Goal: Transaction & Acquisition: Purchase product/service

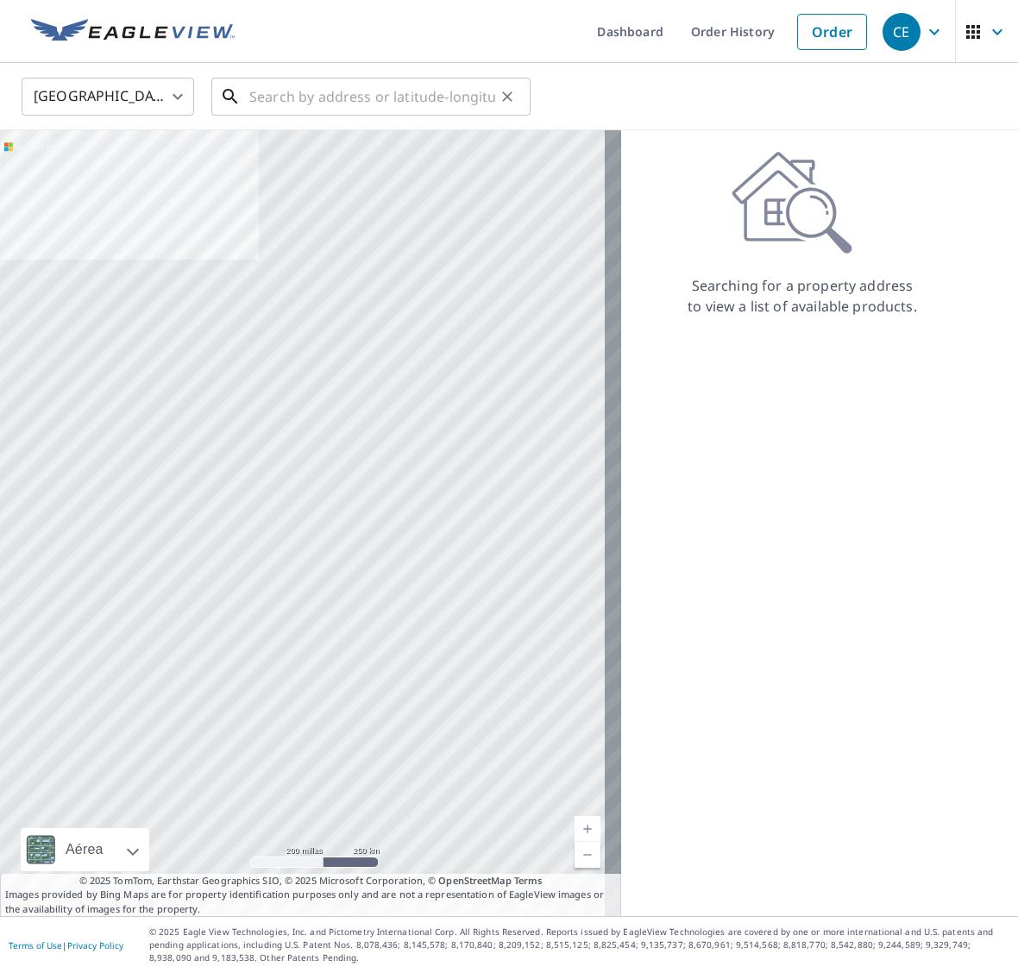
click at [343, 88] on input "text" at bounding box center [372, 96] width 246 height 48
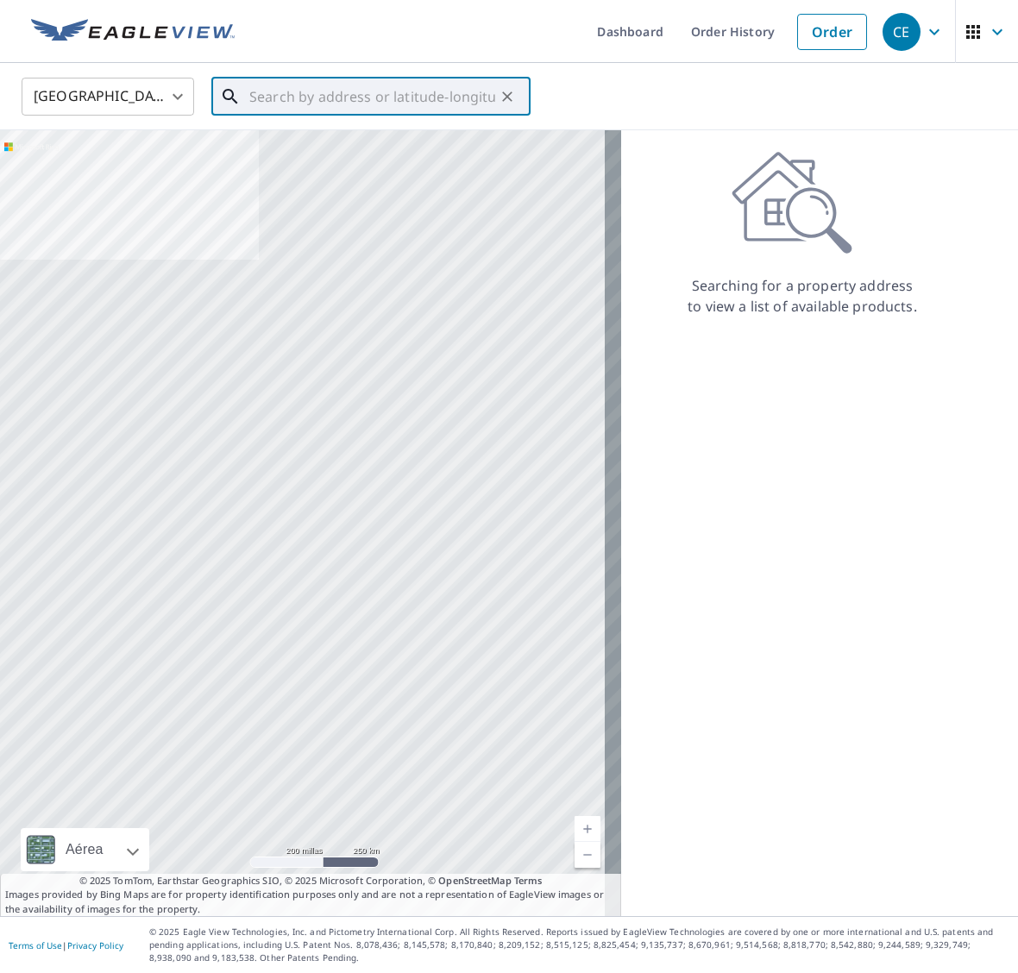
paste input "[STREET_ADDRESS]"
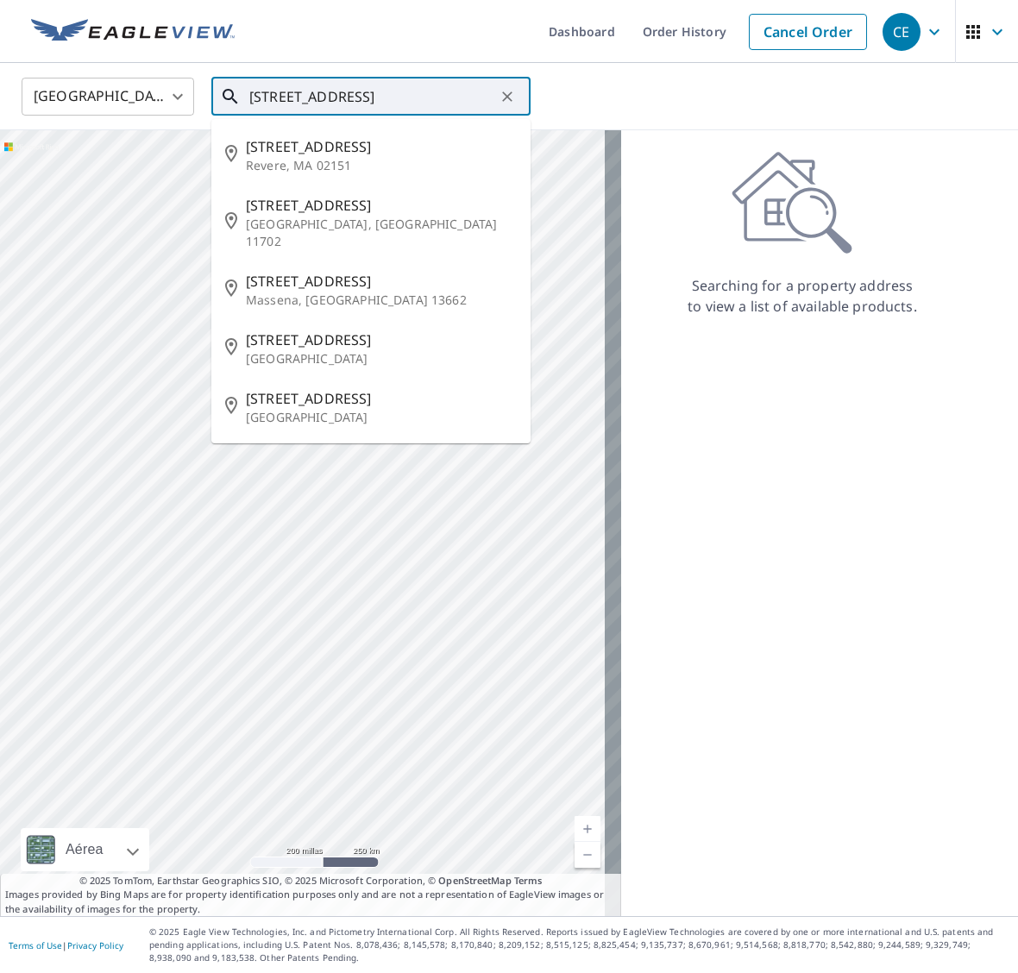
click at [287, 91] on input "[STREET_ADDRESS]" at bounding box center [372, 96] width 246 height 48
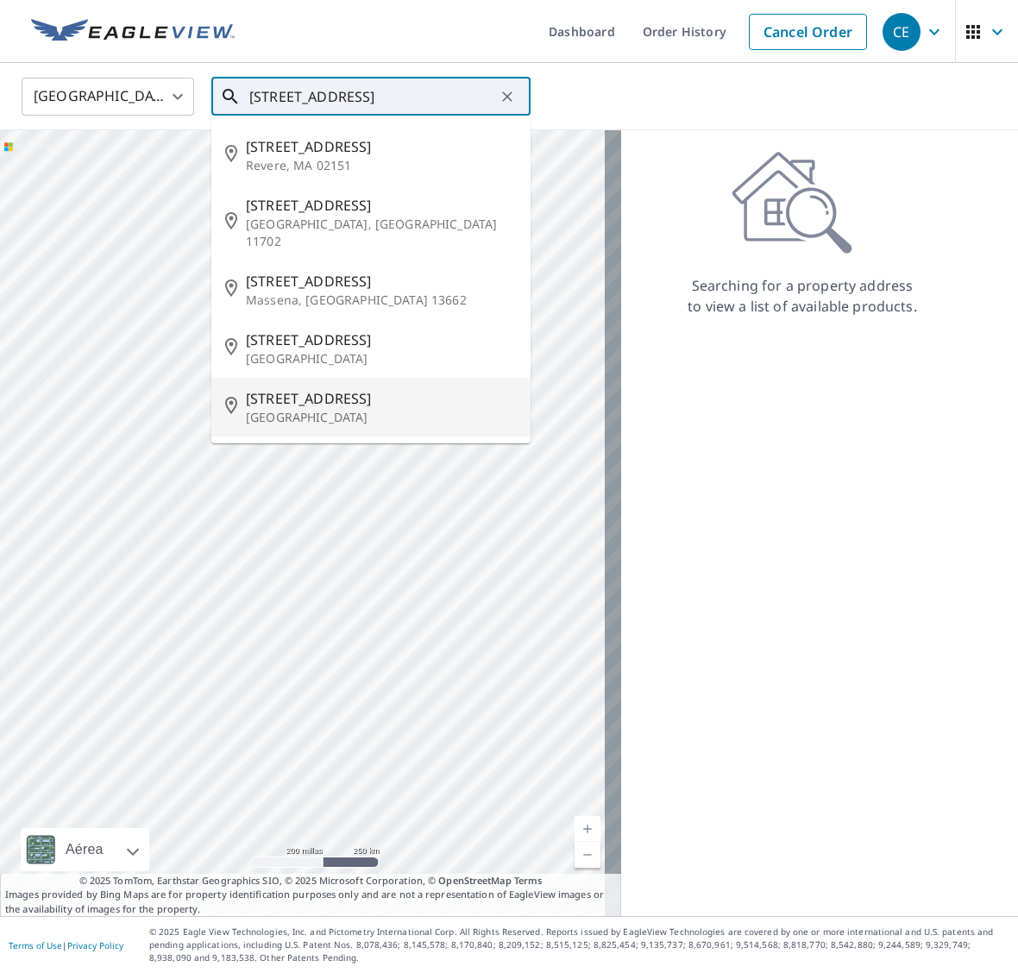
click at [351, 409] on p "[GEOGRAPHIC_DATA]" at bounding box center [381, 417] width 271 height 17
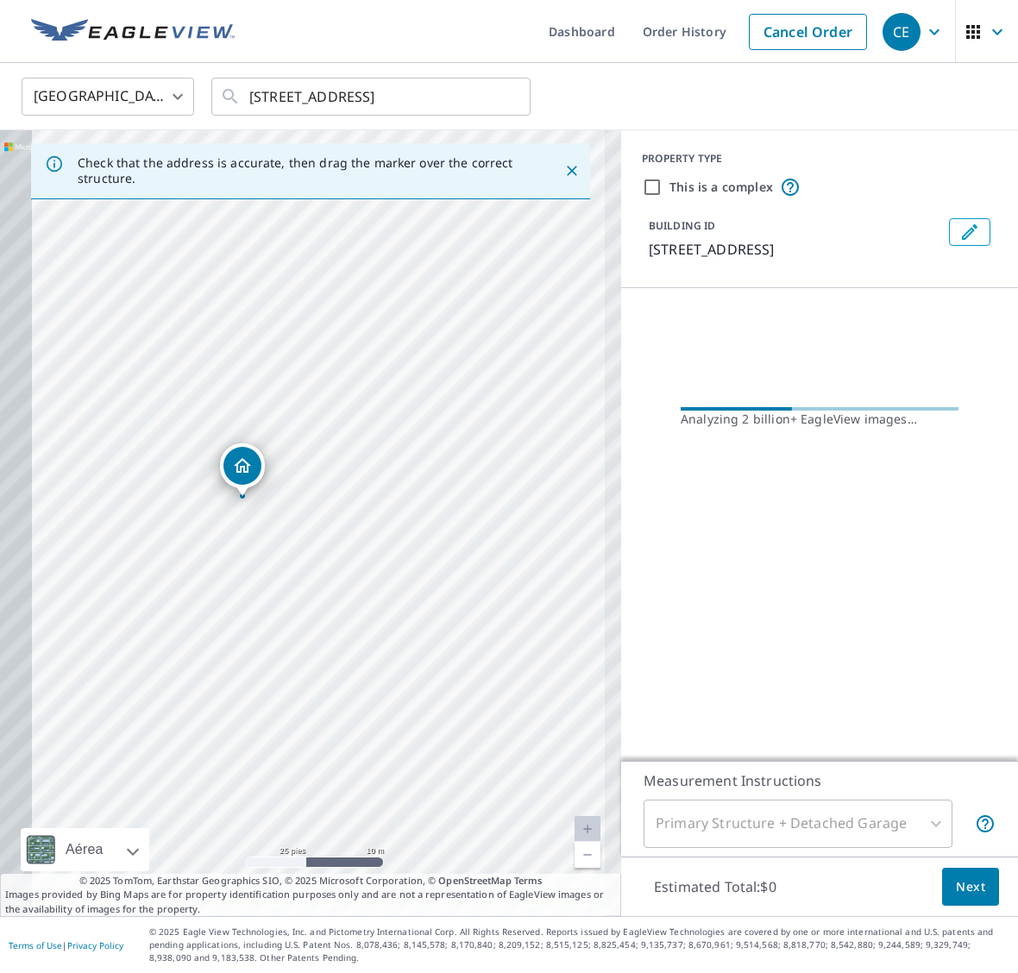
drag, startPoint x: 329, startPoint y: 519, endPoint x: 428, endPoint y: 512, distance: 99.5
click at [428, 512] on div "[STREET_ADDRESS]" at bounding box center [310, 523] width 621 height 786
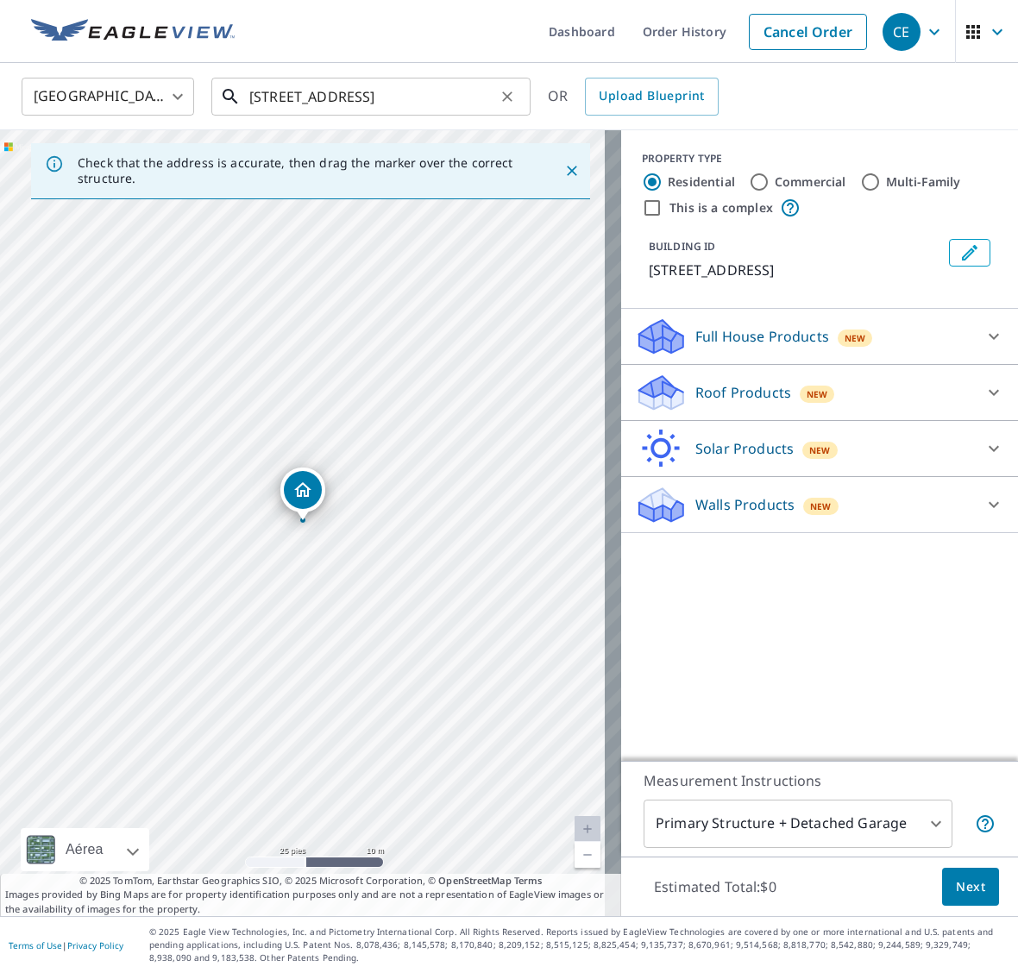
click at [343, 92] on input "[STREET_ADDRESS]" at bounding box center [372, 96] width 246 height 48
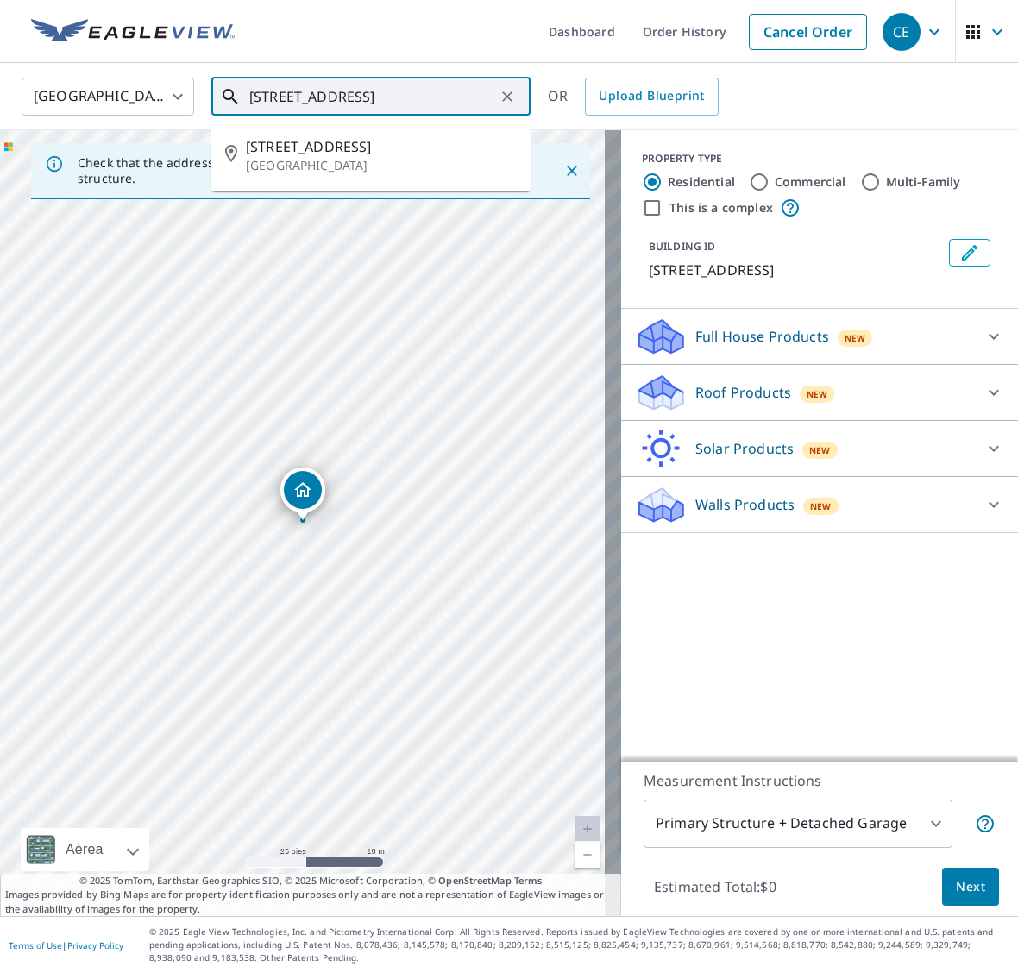
click at [343, 92] on input "[STREET_ADDRESS]" at bounding box center [372, 96] width 246 height 48
paste input "-[STREET_ADDRESS]"
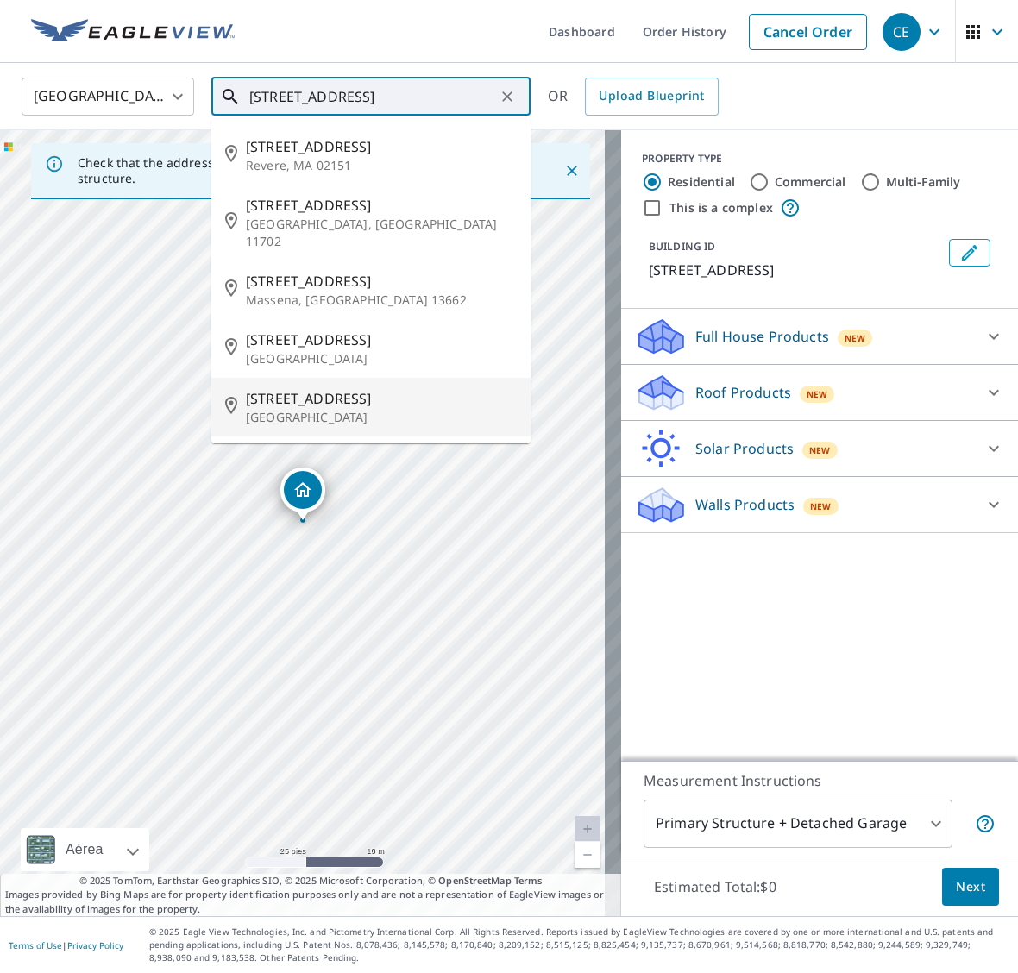
click at [381, 388] on span "[STREET_ADDRESS]" at bounding box center [381, 398] width 271 height 21
type input "[STREET_ADDRESS]"
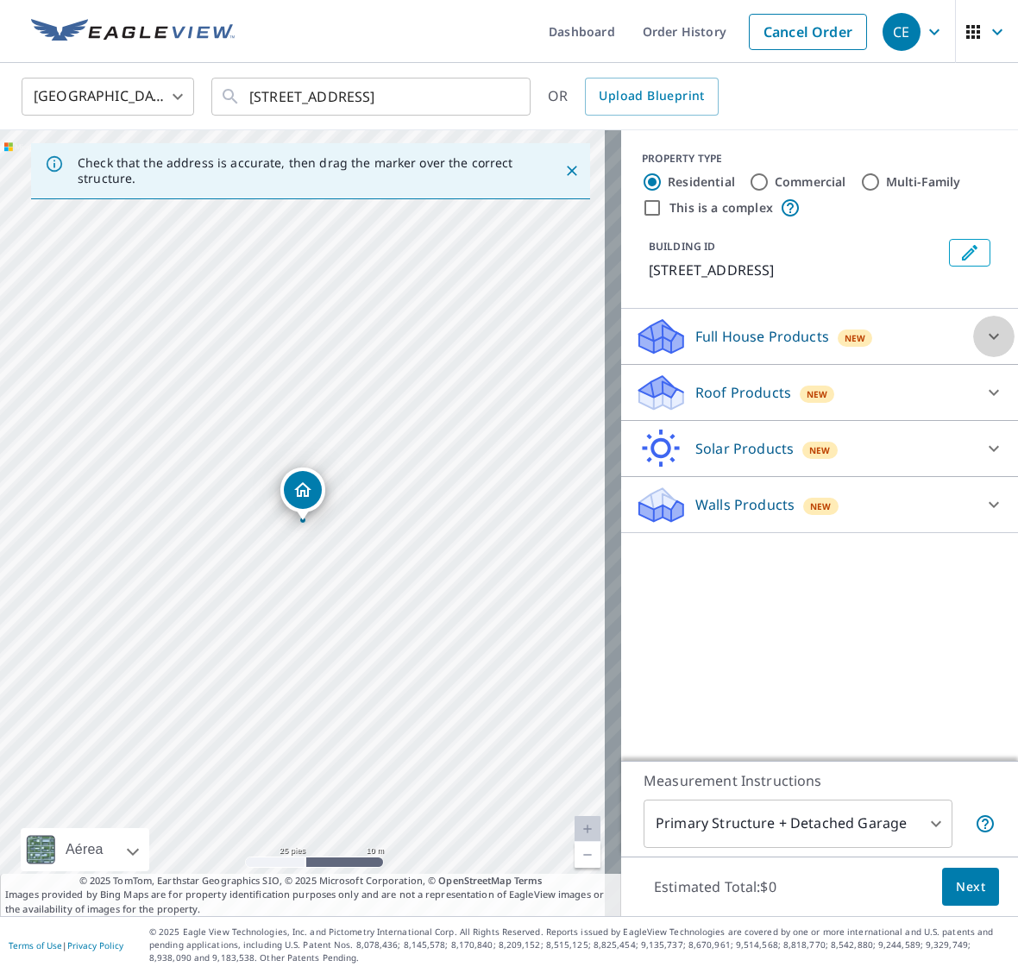
click at [989, 337] on icon at bounding box center [994, 337] width 10 height 6
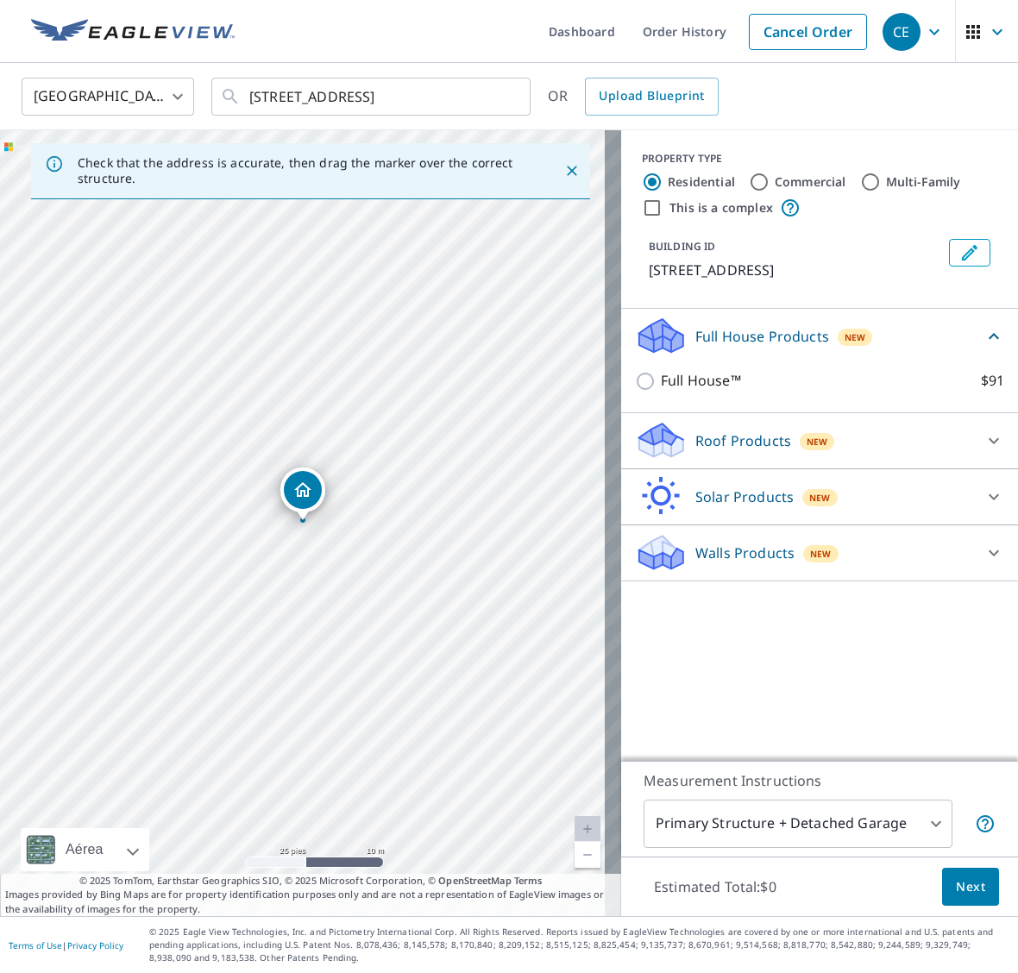
click at [984, 337] on icon at bounding box center [994, 336] width 21 height 21
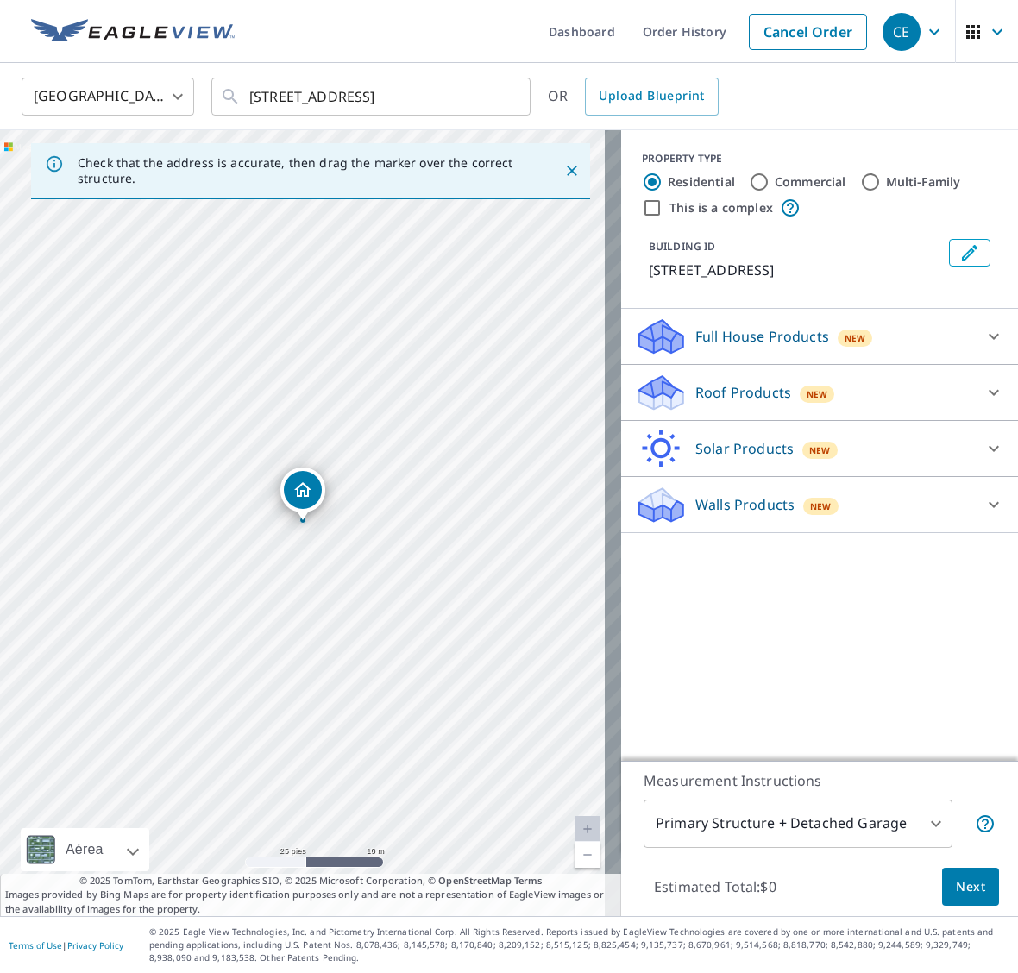
click at [984, 398] on icon at bounding box center [994, 392] width 21 height 21
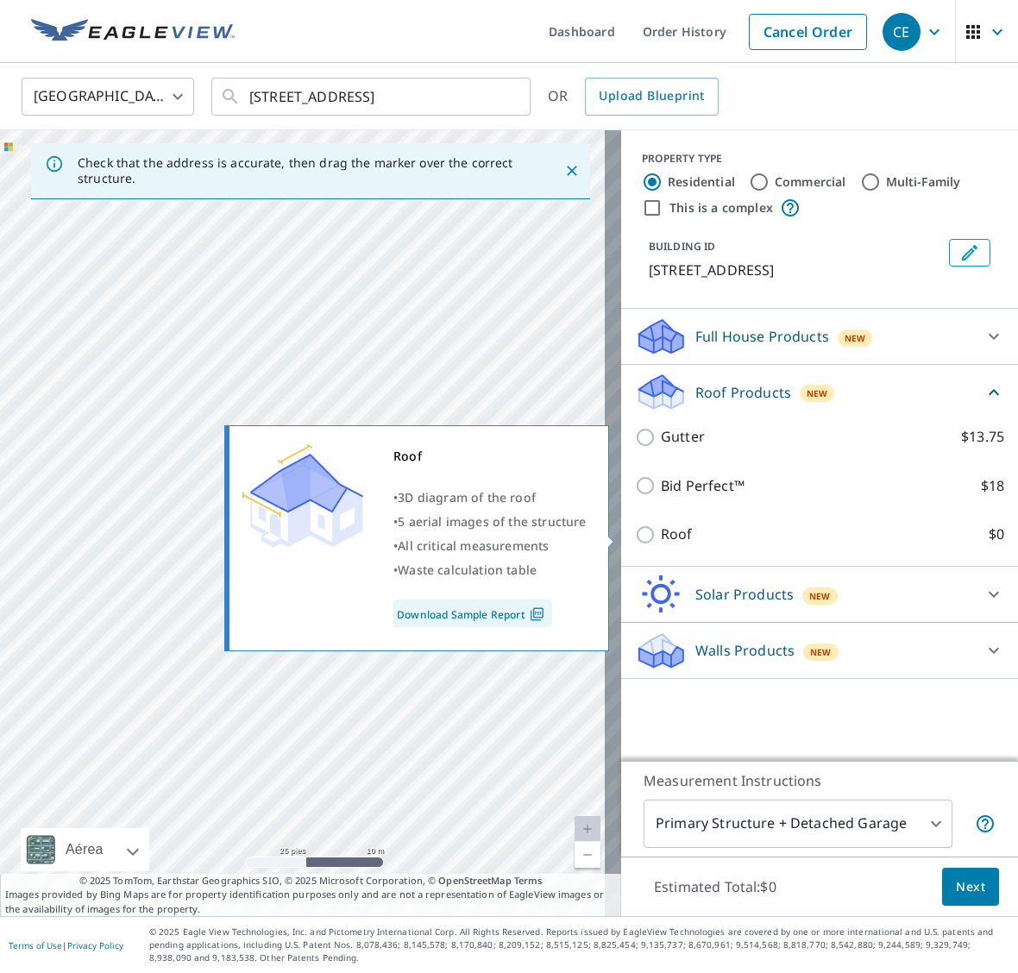
click at [640, 536] on input "Roof $0" at bounding box center [648, 535] width 26 height 21
checkbox input "true"
type input "3"
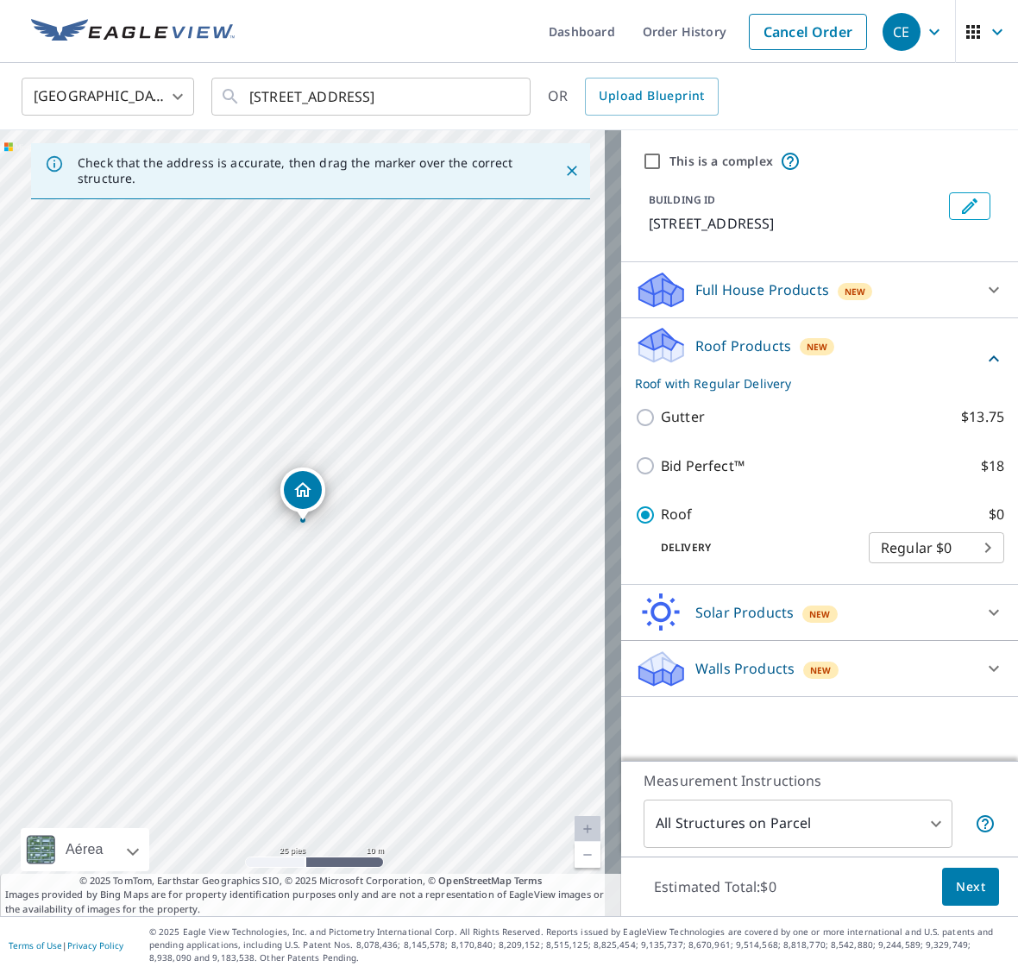
click at [942, 889] on button "Next" at bounding box center [970, 887] width 57 height 39
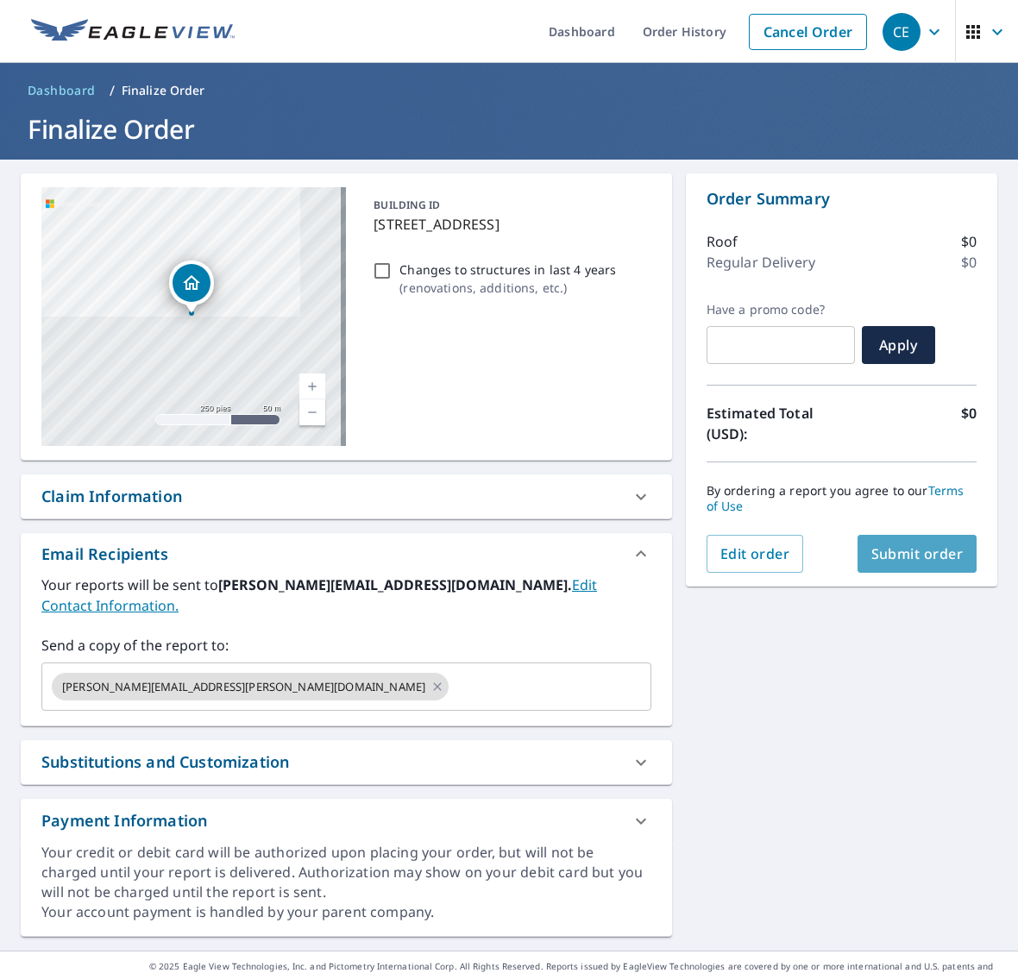
click at [913, 557] on span "Submit order" at bounding box center [917, 553] width 92 height 19
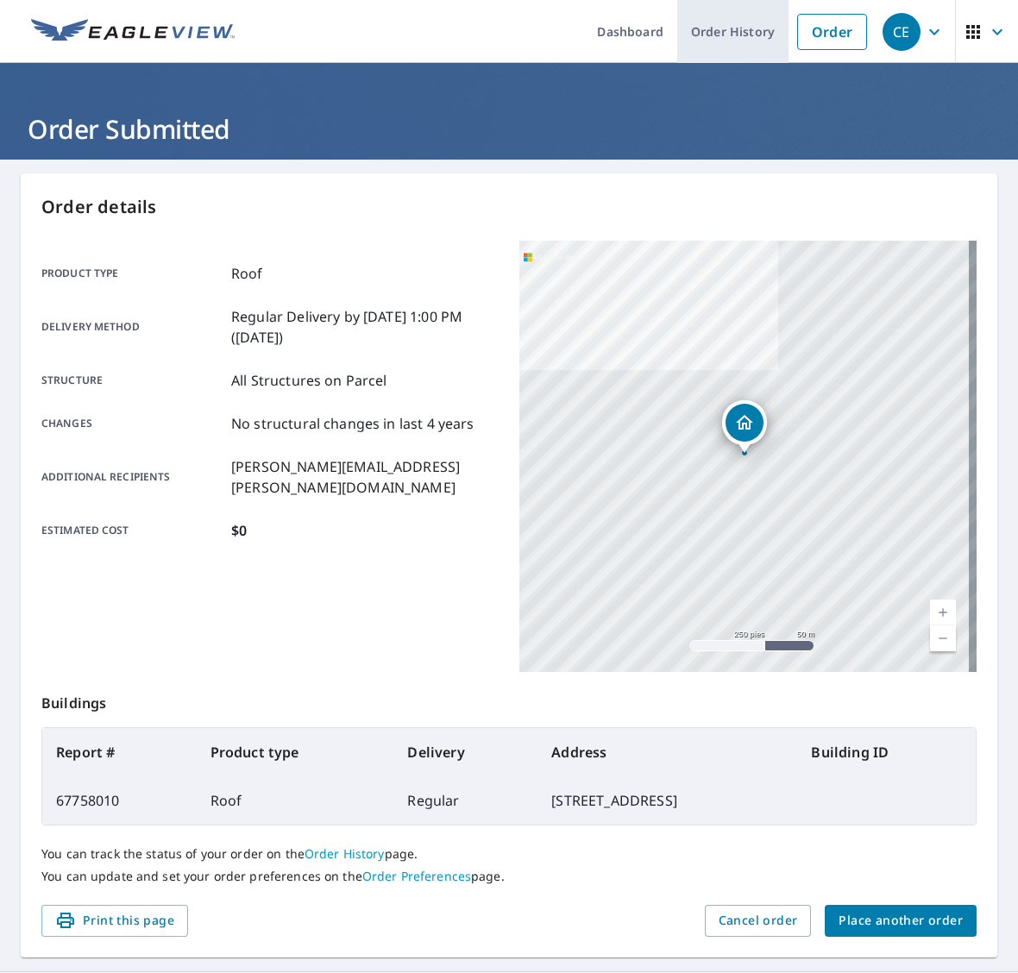
click at [726, 27] on link "Order History" at bounding box center [732, 31] width 111 height 63
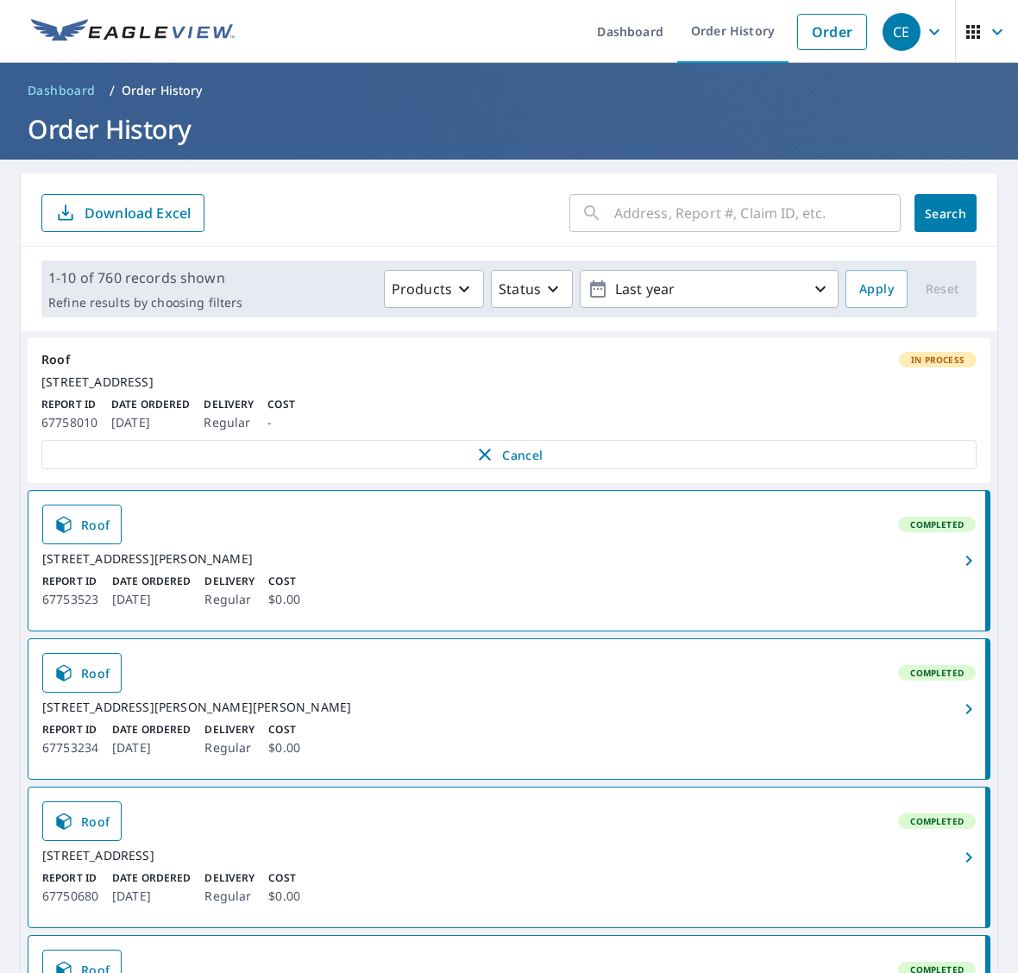
click at [688, 212] on input "text" at bounding box center [757, 213] width 286 height 48
paste input "[STREET_ADDRESS][PERSON_NAME]"
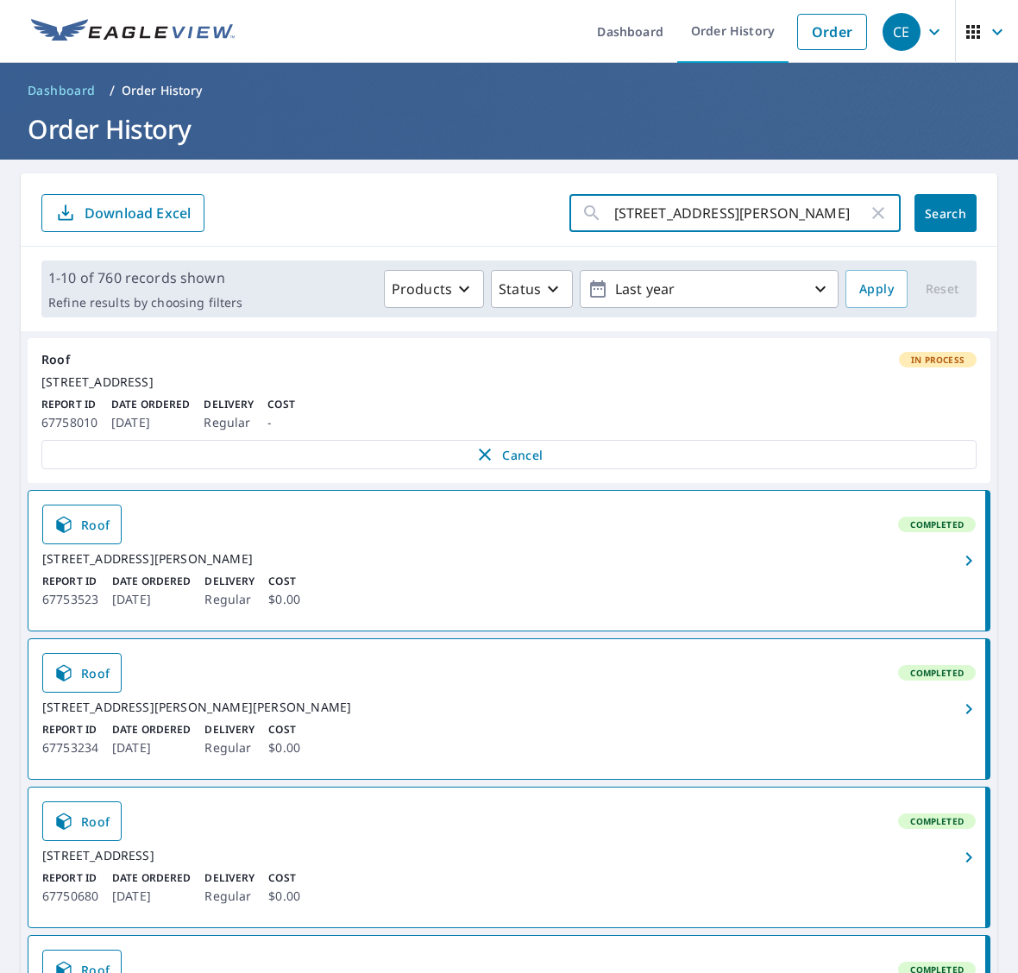
type input "[STREET_ADDRESS][PERSON_NAME]"
click at [915, 213] on button "Search" at bounding box center [946, 213] width 62 height 38
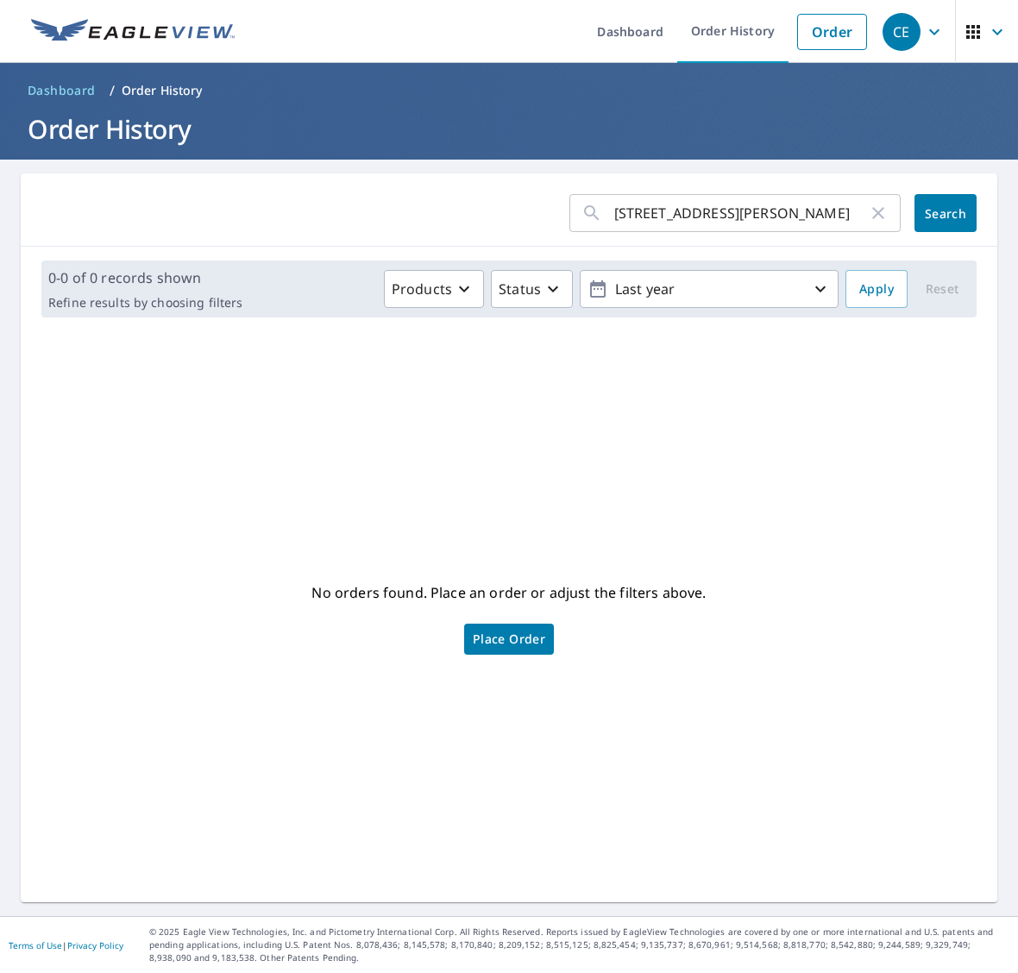
click at [654, 217] on input "[STREET_ADDRESS][PERSON_NAME]" at bounding box center [741, 213] width 254 height 48
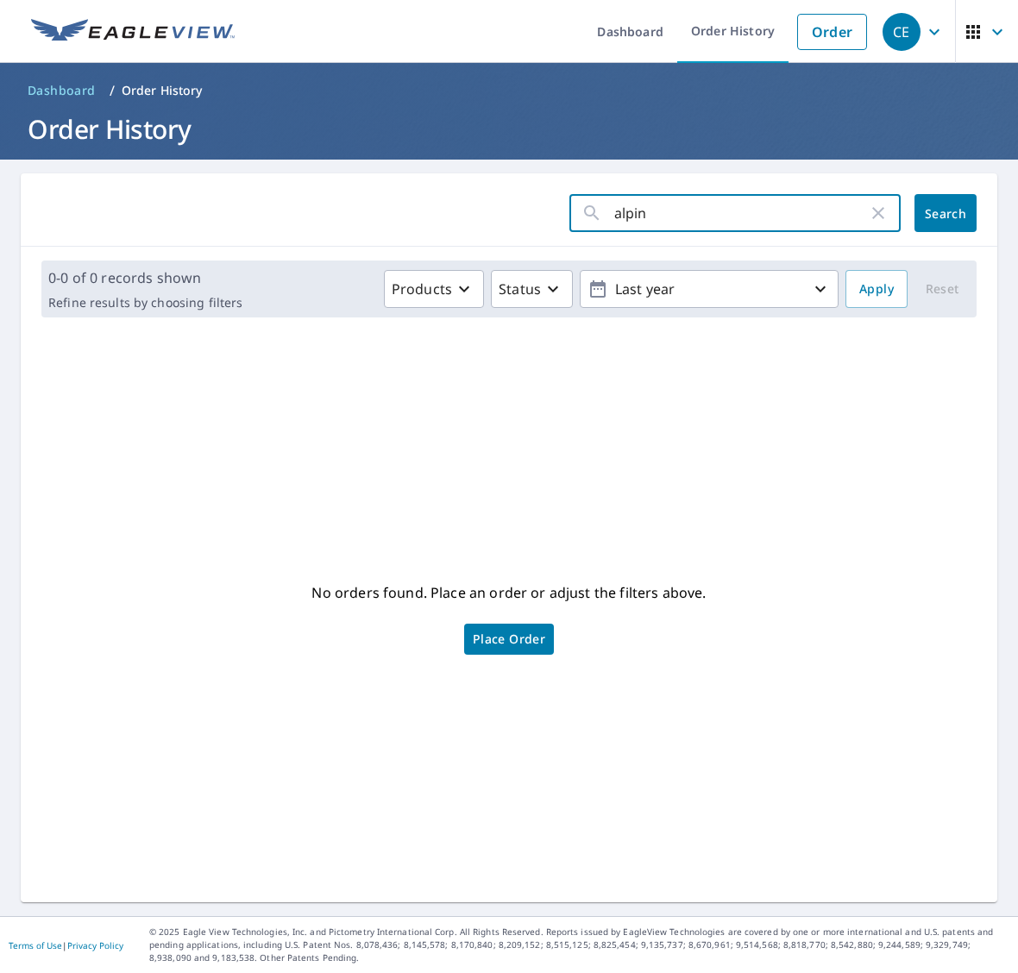
type input "alpine"
click button "Search" at bounding box center [946, 213] width 62 height 38
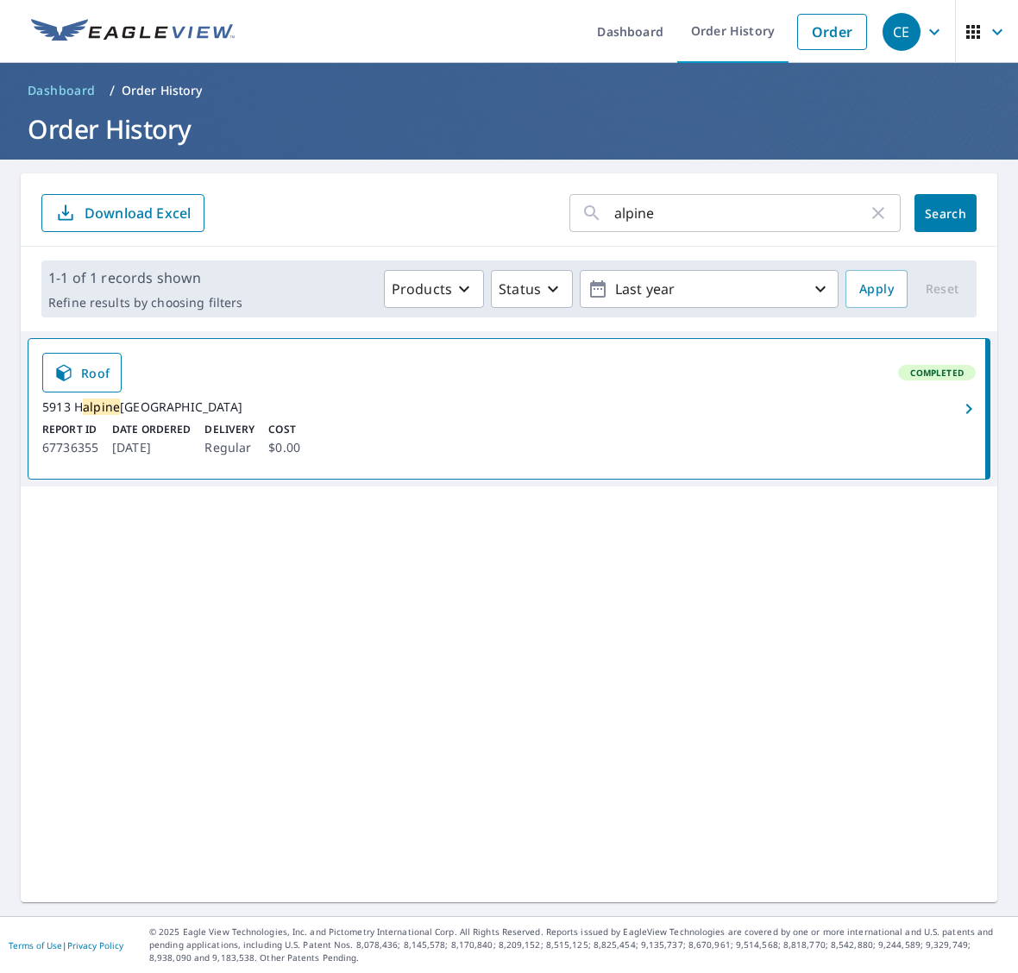
click at [959, 415] on icon "button" at bounding box center [969, 409] width 21 height 21
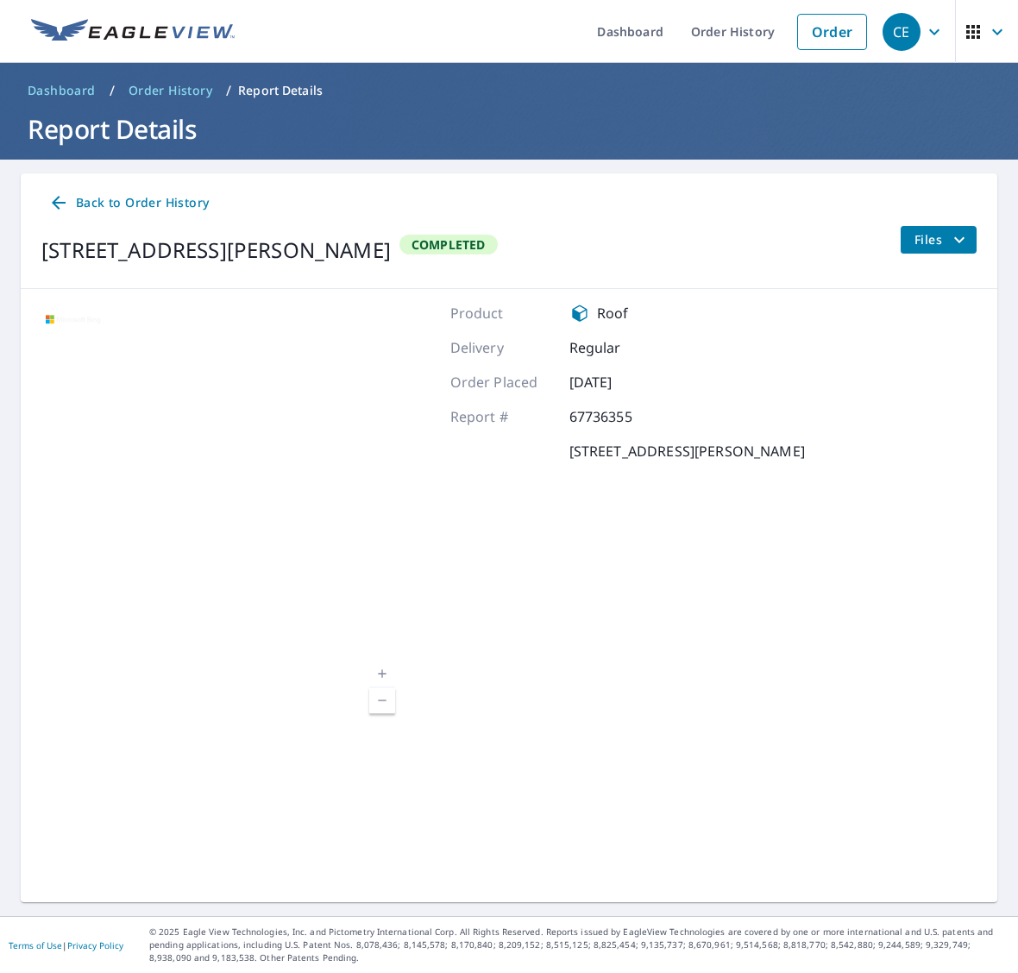
click at [923, 242] on span "Files" at bounding box center [942, 240] width 55 height 21
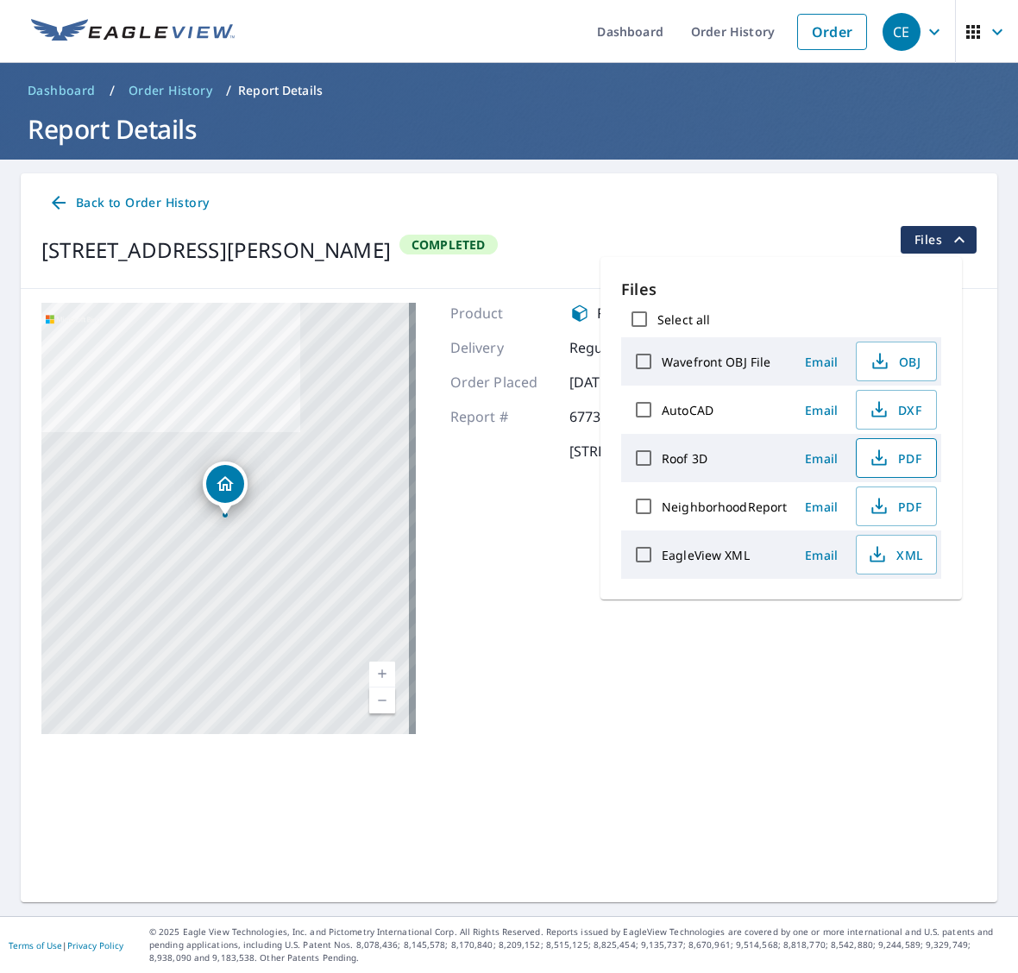
click at [874, 450] on icon "button" at bounding box center [879, 458] width 21 height 21
click at [886, 548] on span "XML" at bounding box center [894, 554] width 55 height 21
click at [801, 26] on link "Order" at bounding box center [832, 32] width 70 height 36
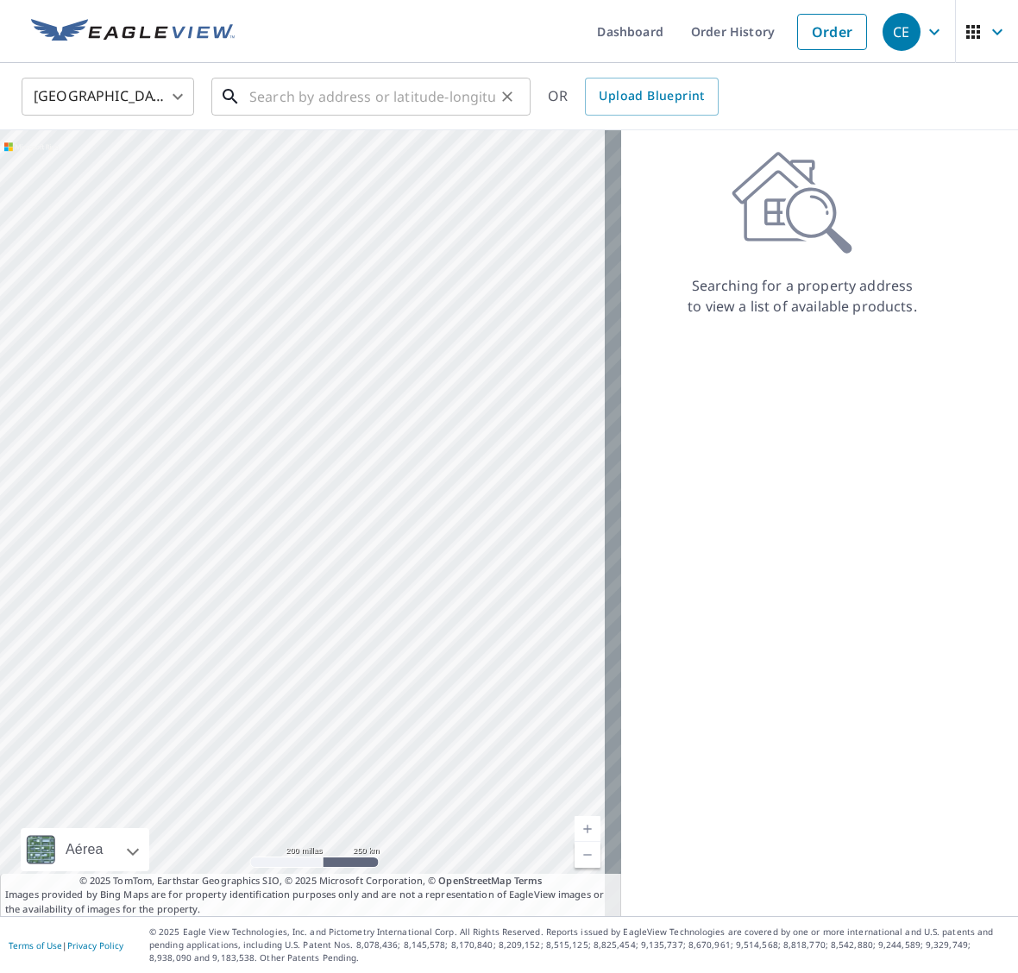
click at [286, 89] on input "text" at bounding box center [372, 96] width 246 height 48
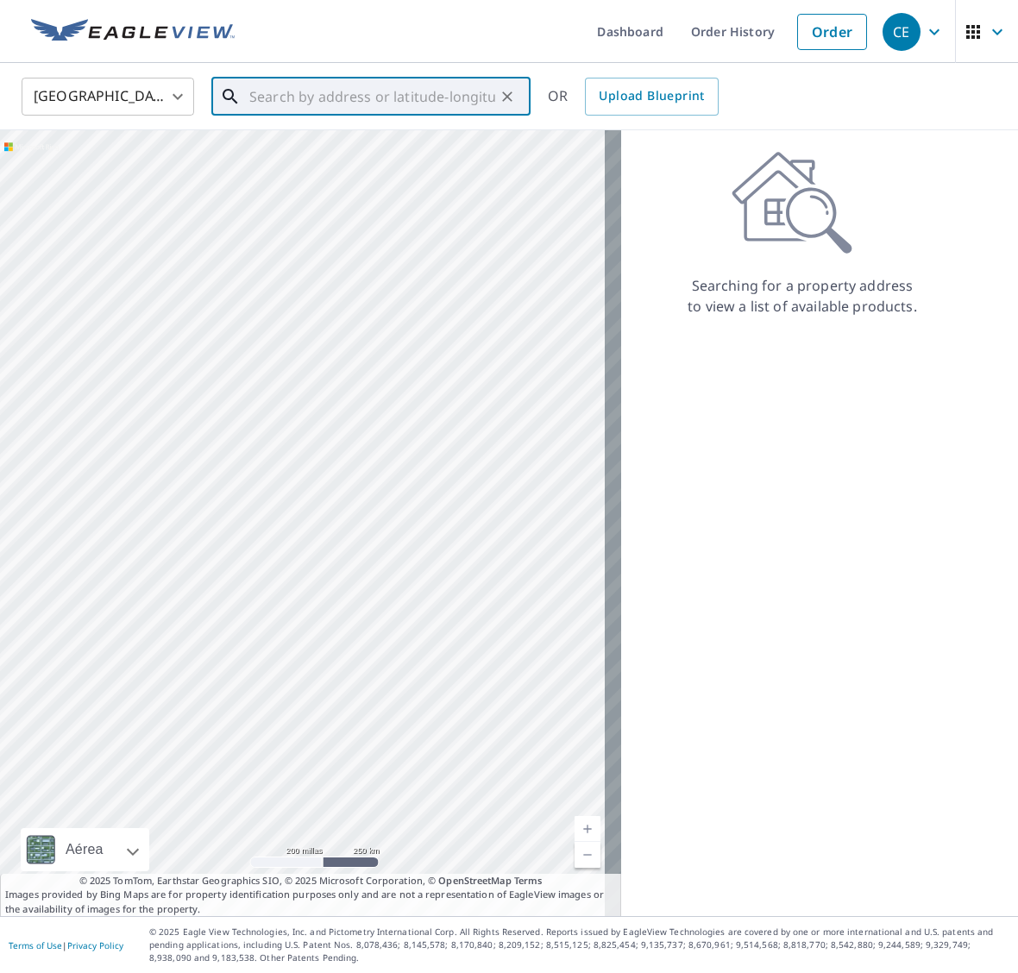
paste input "[STREET_ADDRESS]"
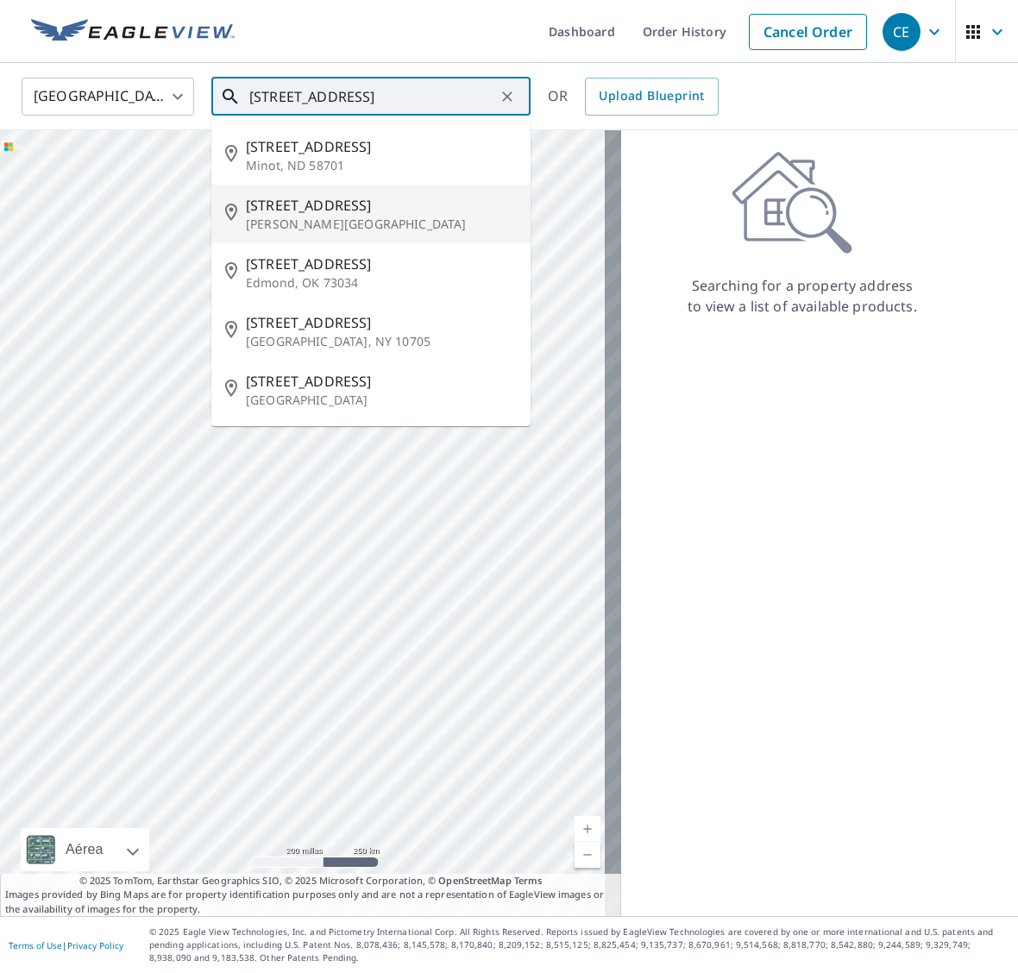
click at [359, 223] on p "[PERSON_NAME][GEOGRAPHIC_DATA]" at bounding box center [381, 224] width 271 height 17
type input "[STREET_ADDRESS][PERSON_NAME]"
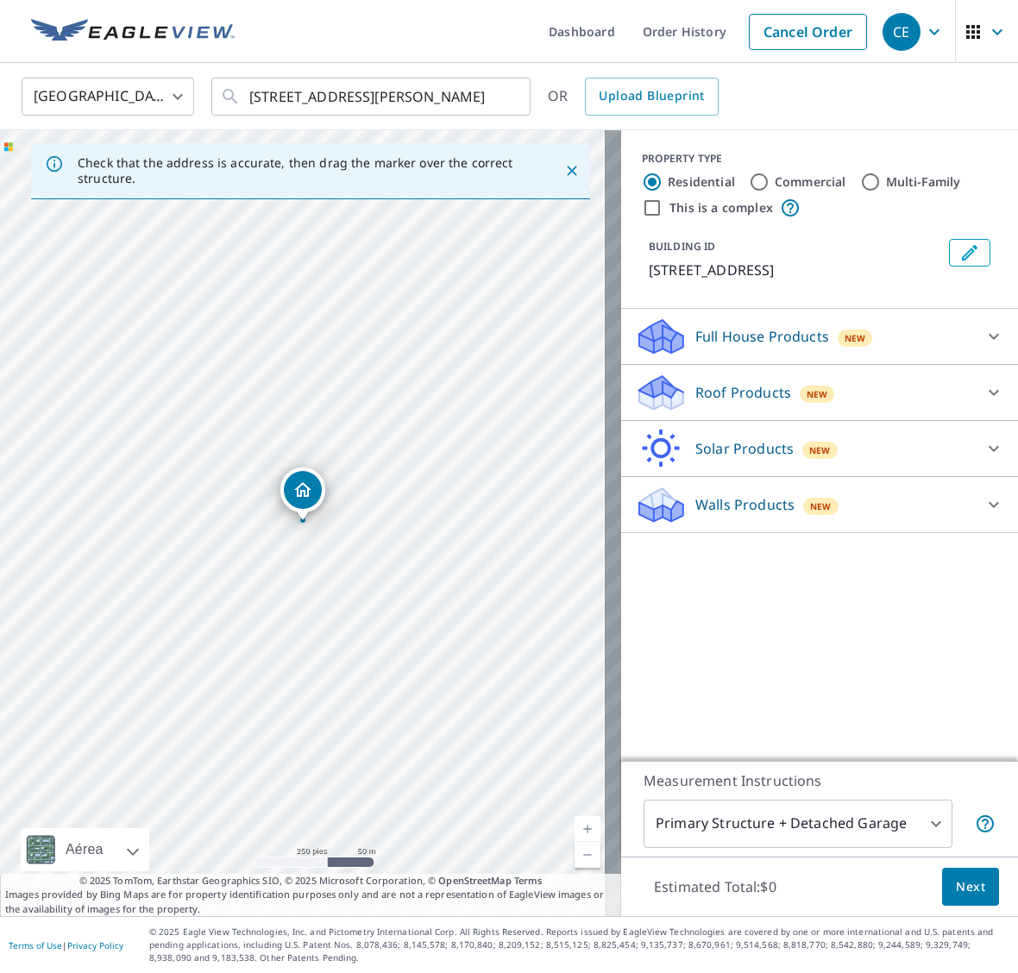
click at [973, 403] on div at bounding box center [993, 392] width 41 height 41
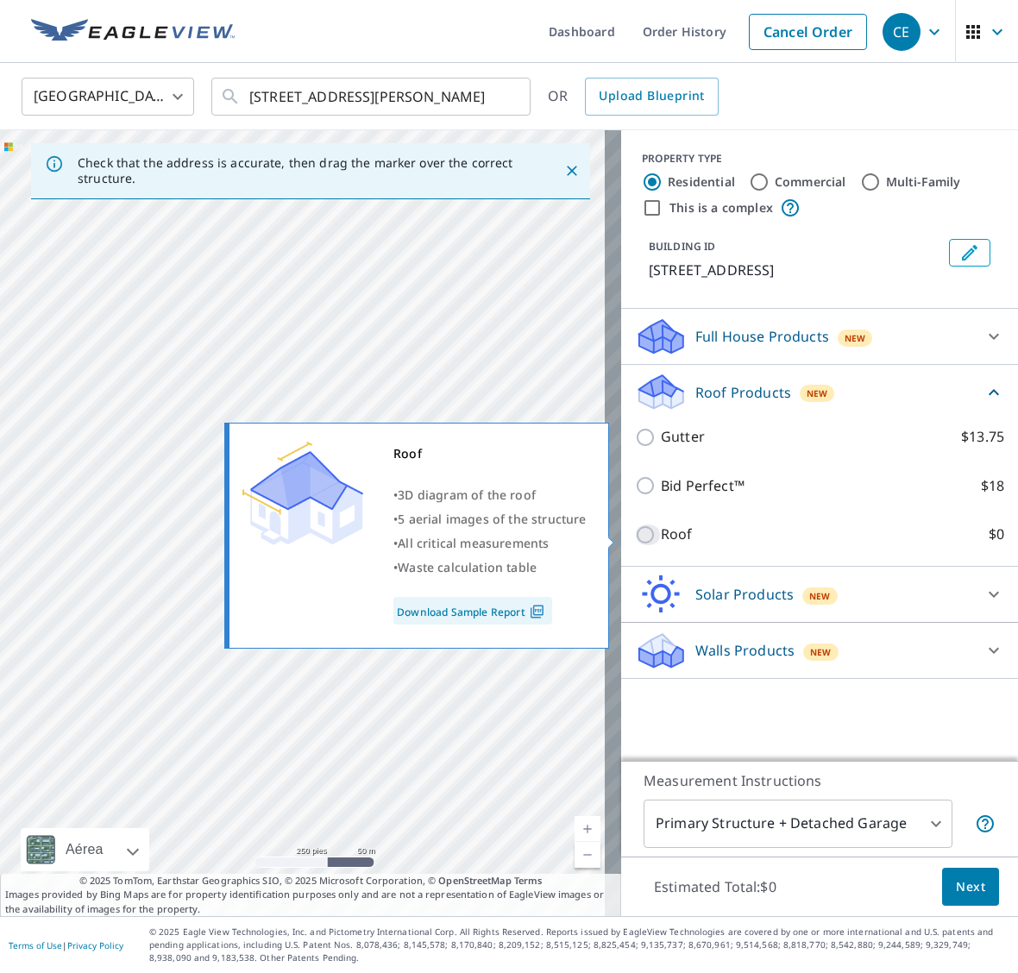
click at [635, 528] on input "Roof $0" at bounding box center [648, 535] width 26 height 21
checkbox input "true"
type input "3"
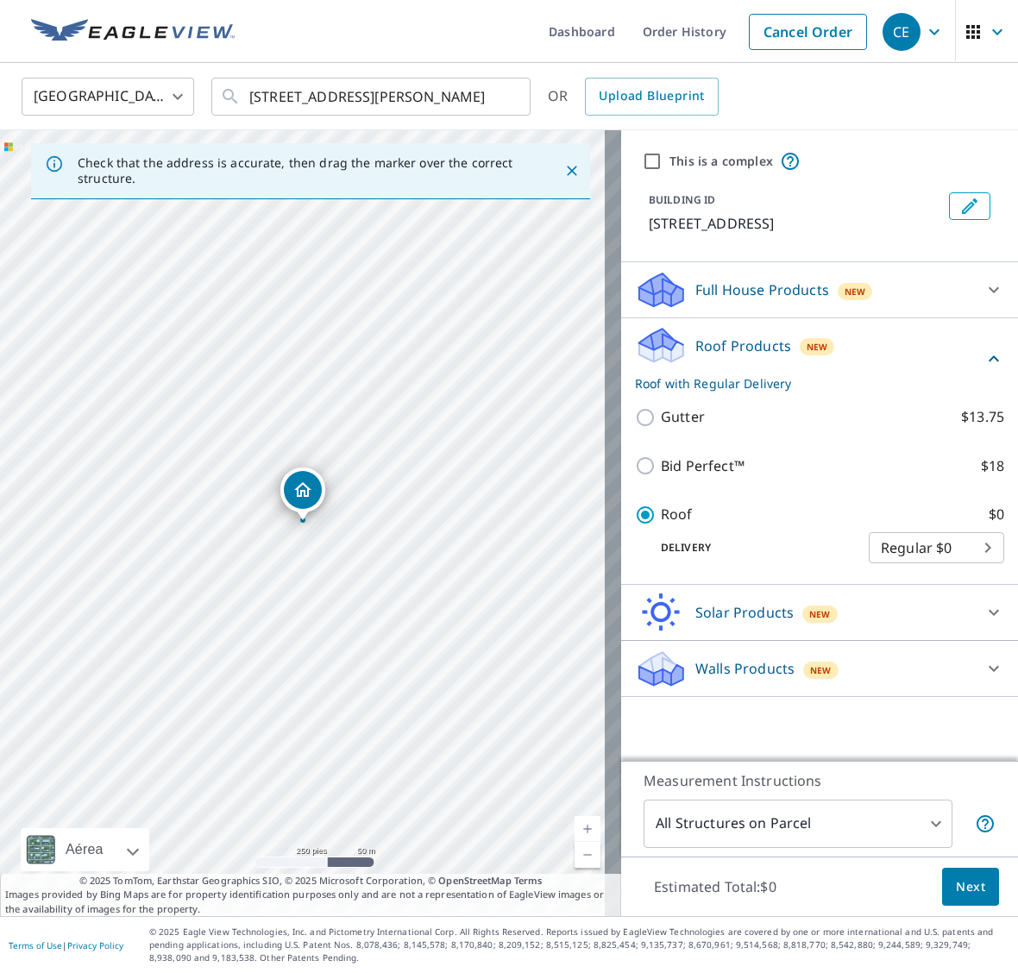
click at [956, 880] on span "Next" at bounding box center [970, 888] width 29 height 22
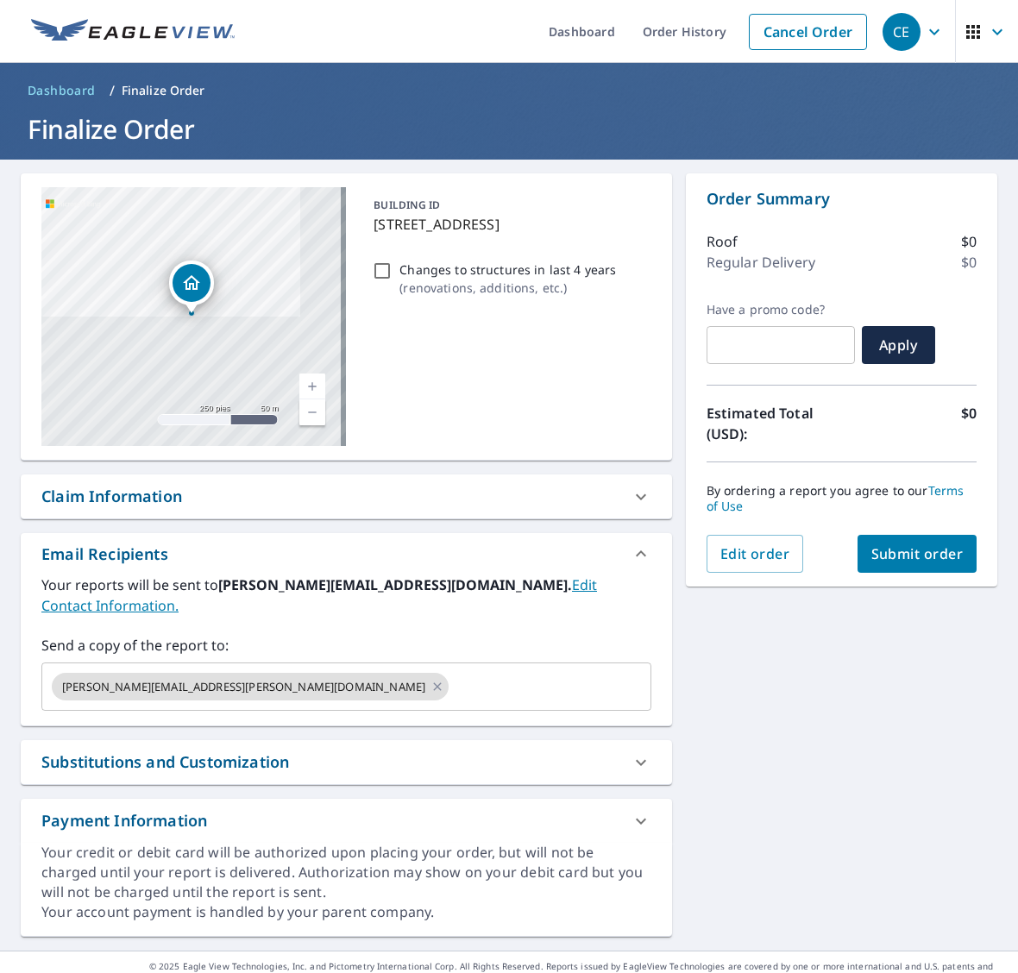
click at [896, 545] on span "Submit order" at bounding box center [917, 553] width 92 height 19
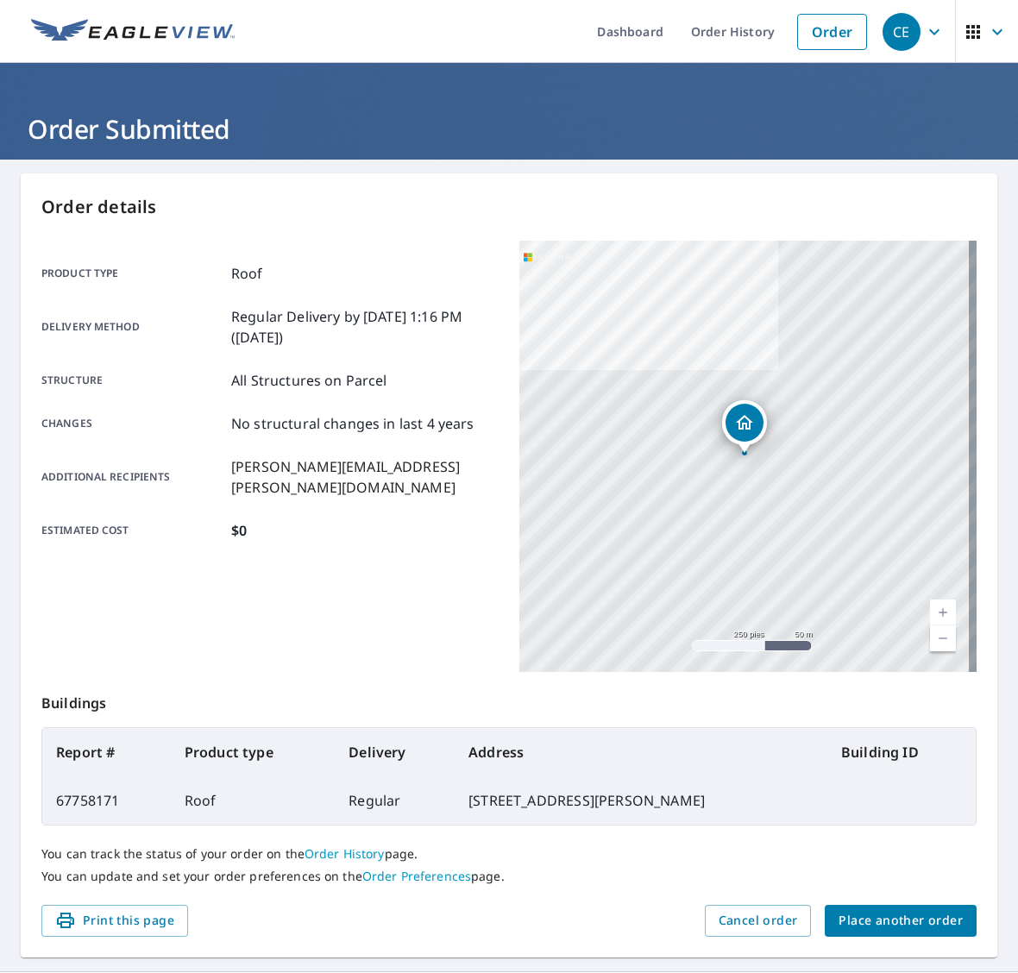
click at [912, 926] on span "Place another order" at bounding box center [901, 921] width 124 height 22
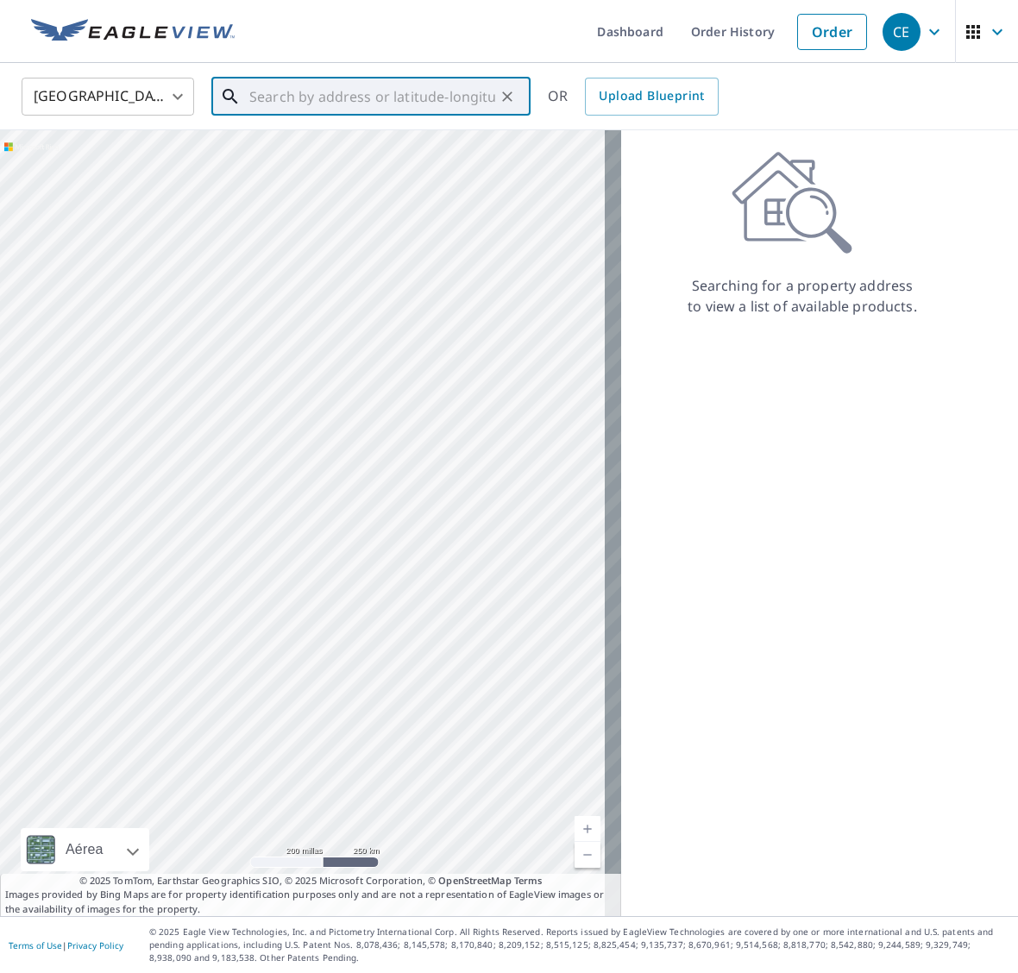
click at [311, 96] on input "text" at bounding box center [372, 96] width 246 height 48
paste input "[STREET_ADDRESS][PERSON_NAME]"
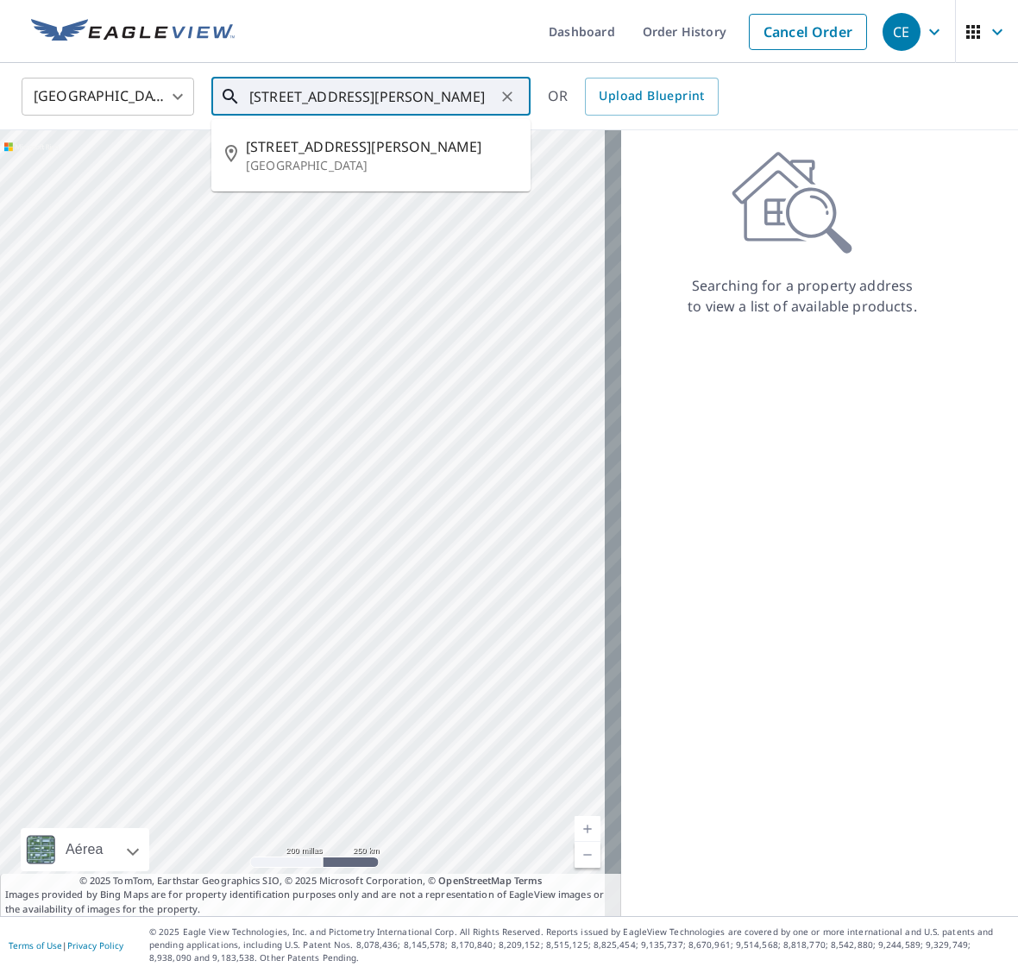
click at [362, 179] on li "[STREET_ADDRESS][PERSON_NAME]" at bounding box center [370, 155] width 319 height 59
type input "[STREET_ADDRESS][PERSON_NAME]"
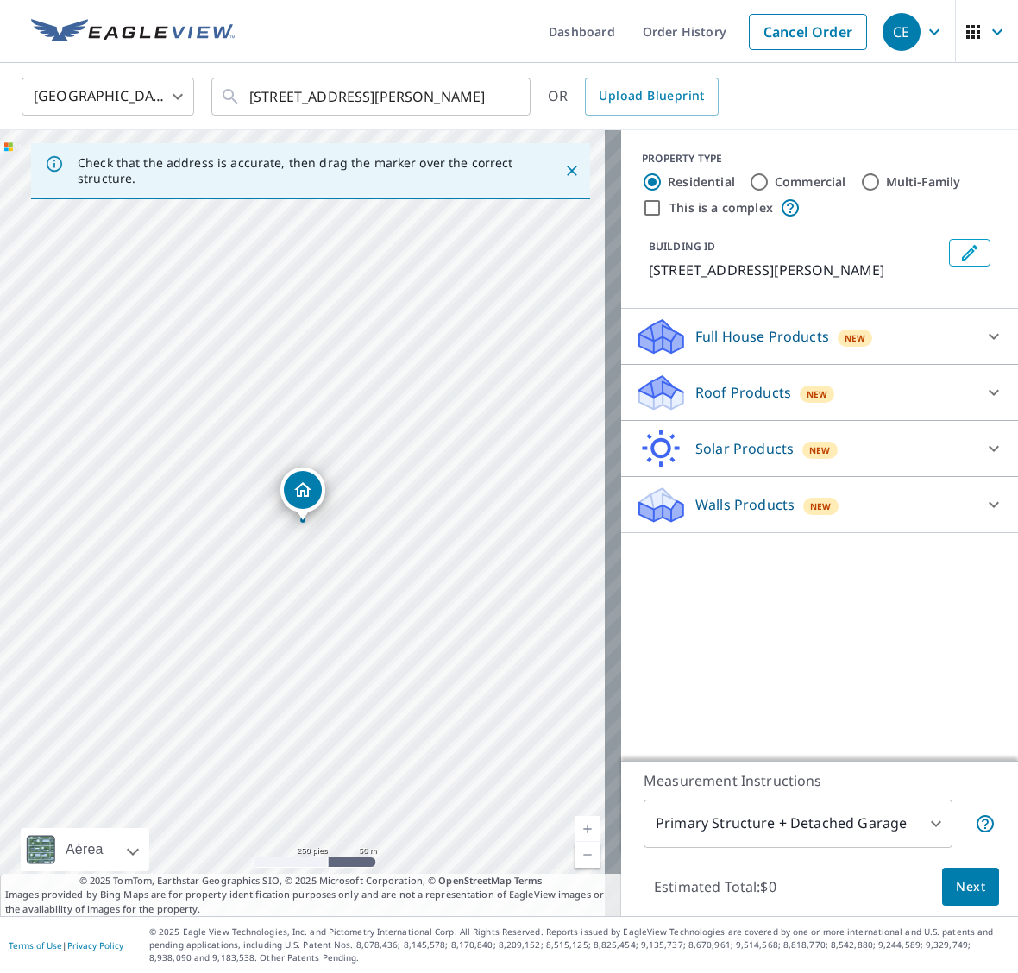
click at [984, 402] on icon at bounding box center [994, 392] width 21 height 21
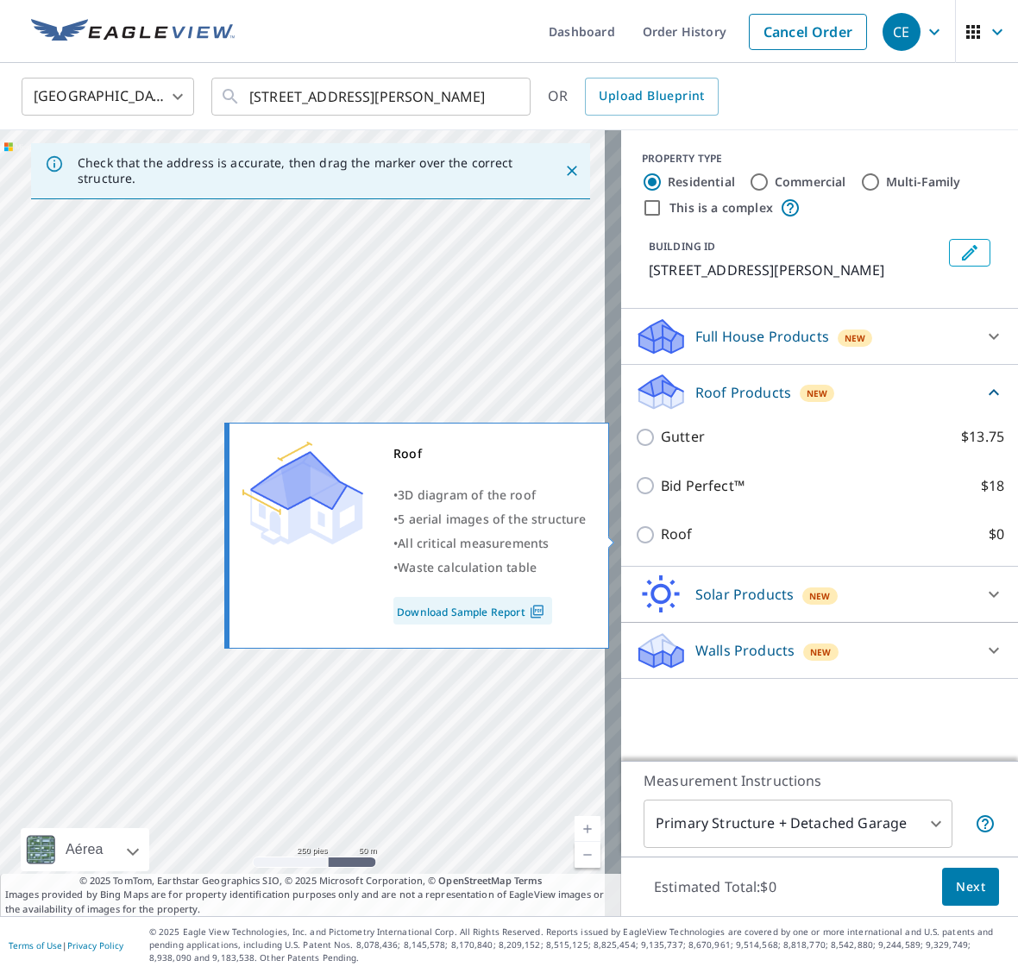
click at [636, 533] on input "Roof $0" at bounding box center [648, 535] width 26 height 21
checkbox input "true"
type input "3"
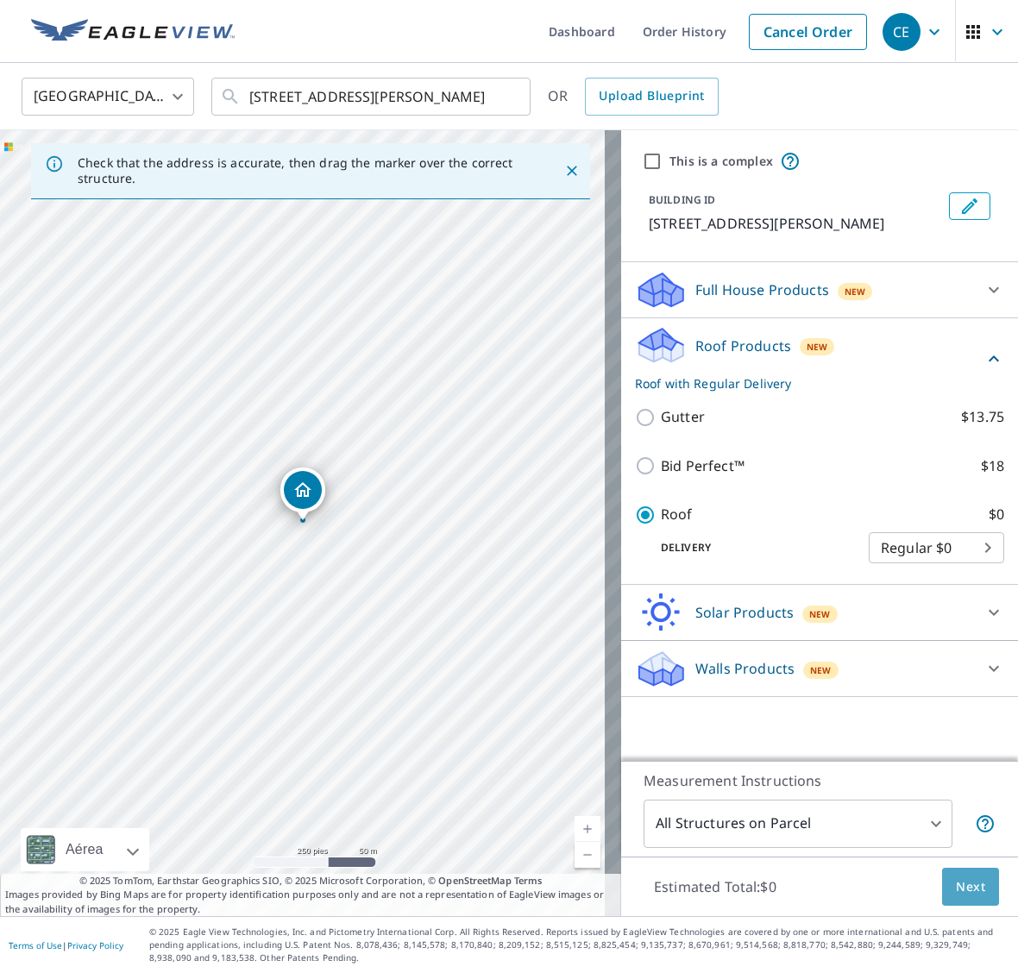
click at [956, 885] on span "Next" at bounding box center [970, 888] width 29 height 22
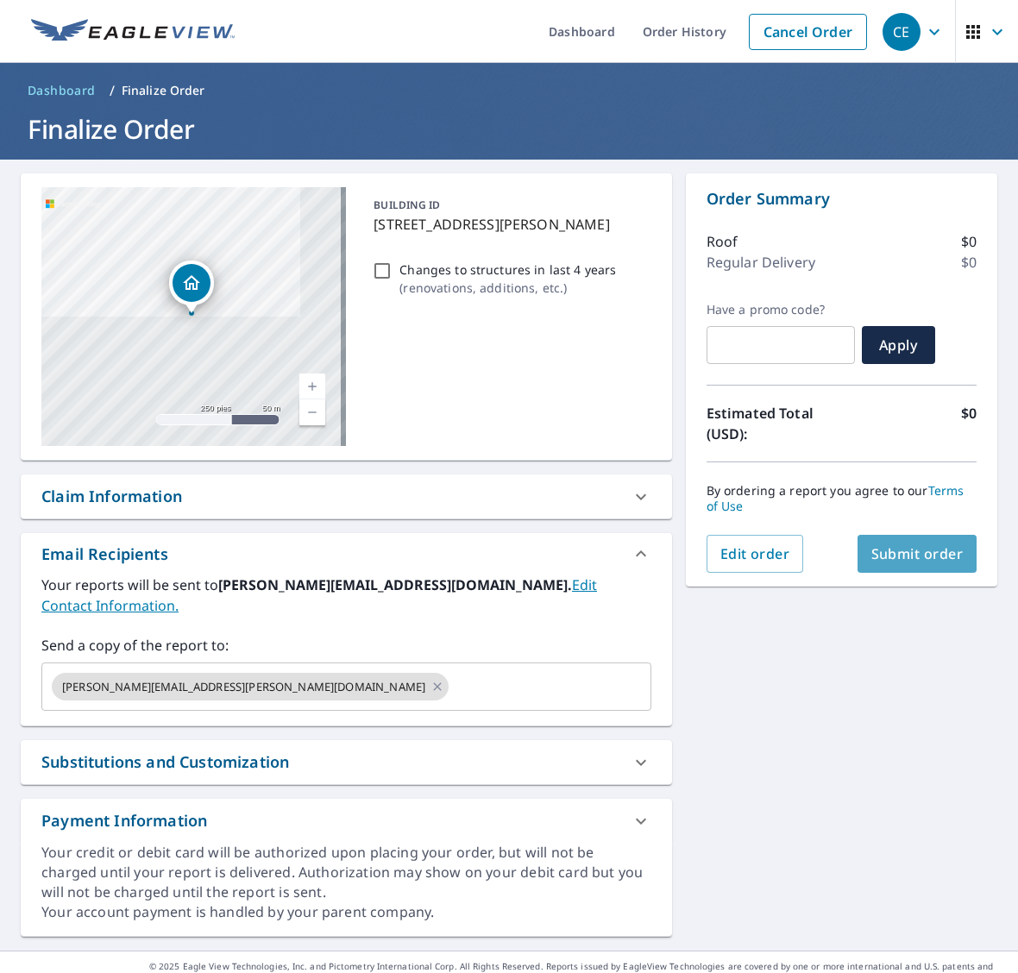
click at [921, 557] on span "Submit order" at bounding box center [917, 553] width 92 height 19
